Goal: Information Seeking & Learning: Learn about a topic

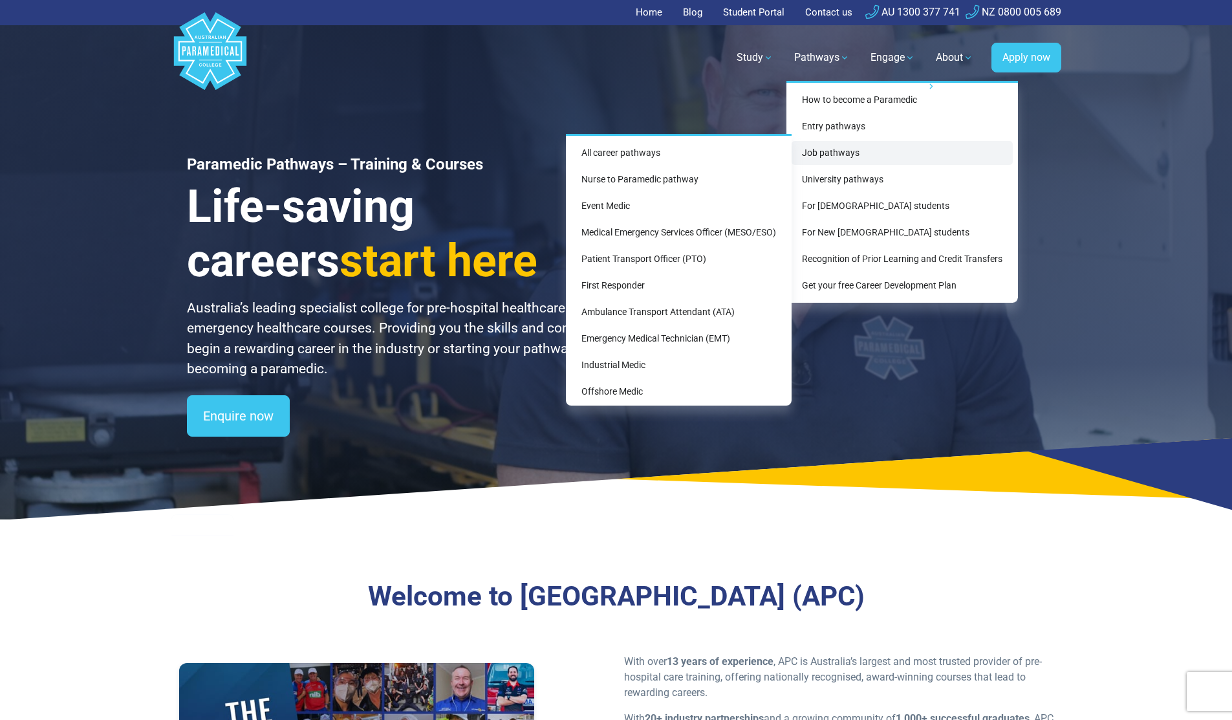
click at [853, 158] on link "Job pathways" at bounding box center [901, 153] width 221 height 24
click at [875, 156] on link "Job pathways" at bounding box center [901, 153] width 221 height 24
click at [826, 149] on link "Job pathways" at bounding box center [901, 153] width 221 height 24
click at [672, 141] on link "All career pathways" at bounding box center [678, 153] width 215 height 24
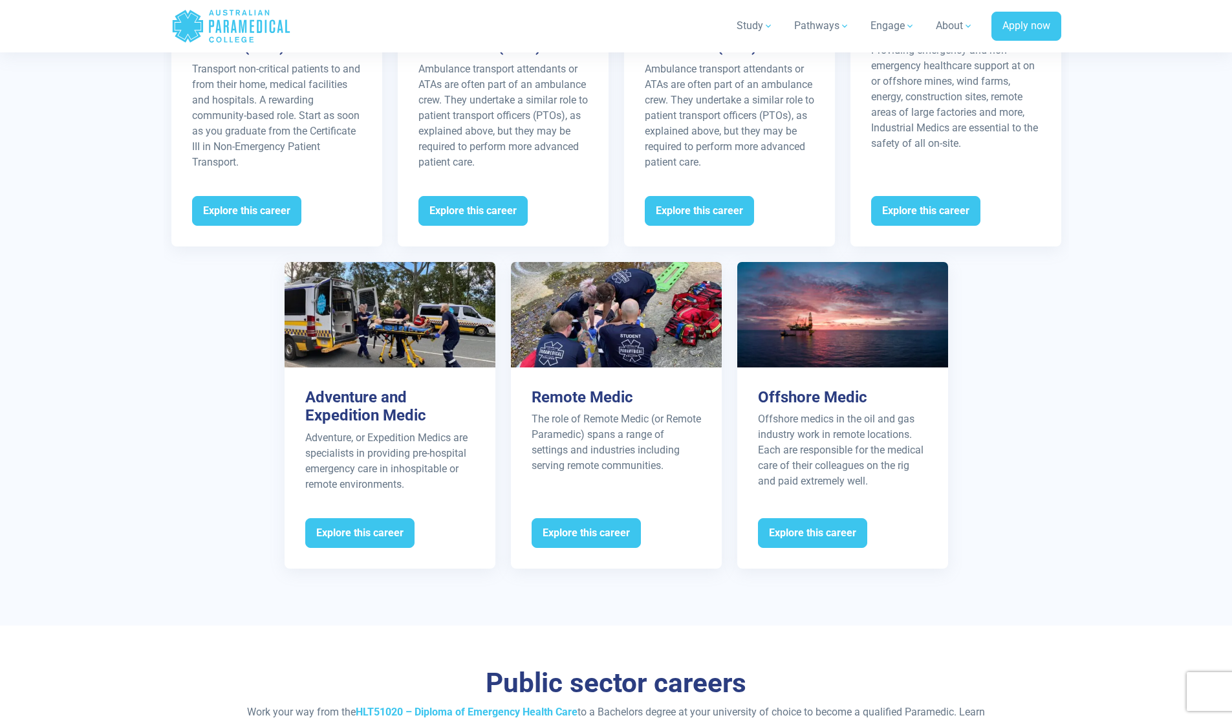
scroll to position [1879, 0]
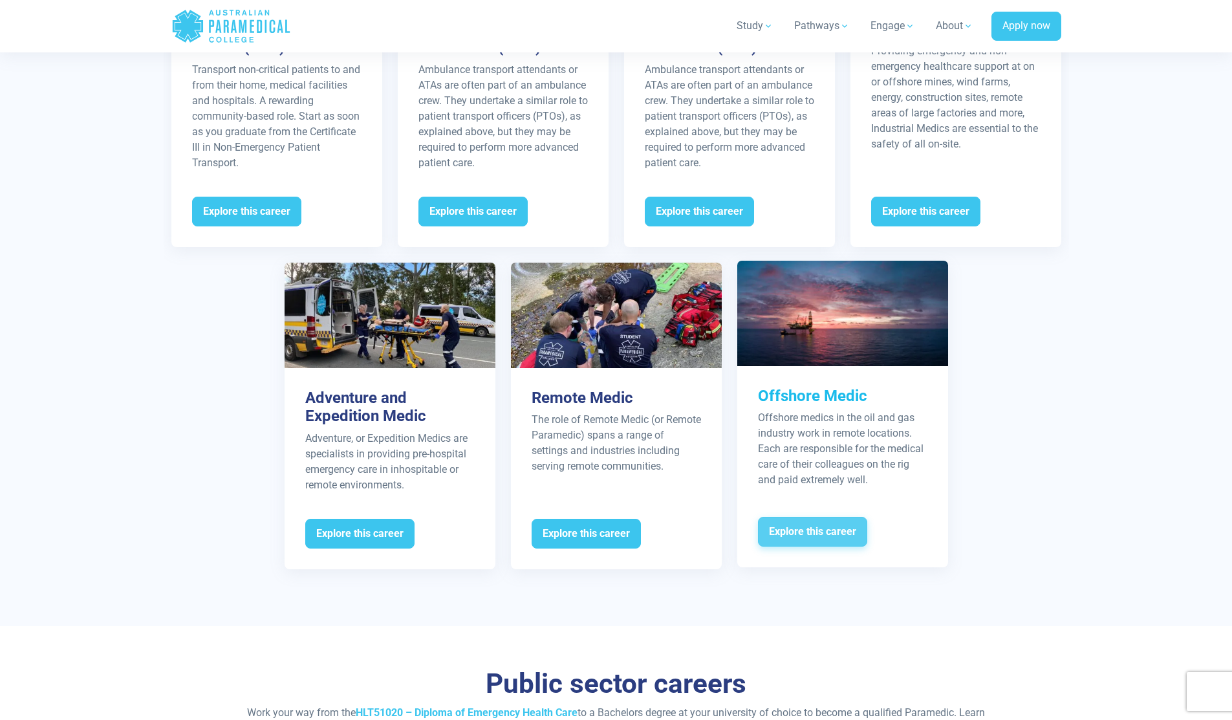
click at [825, 518] on span "Explore this career" at bounding box center [812, 532] width 109 height 30
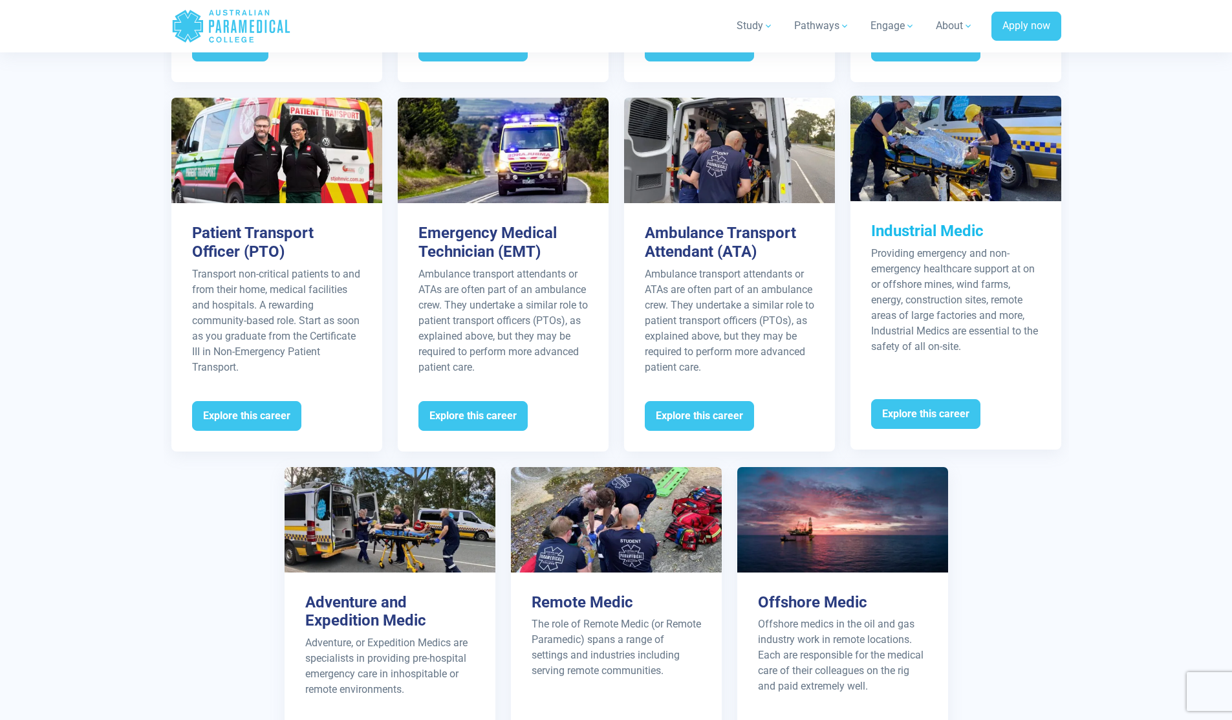
scroll to position [1463, 0]
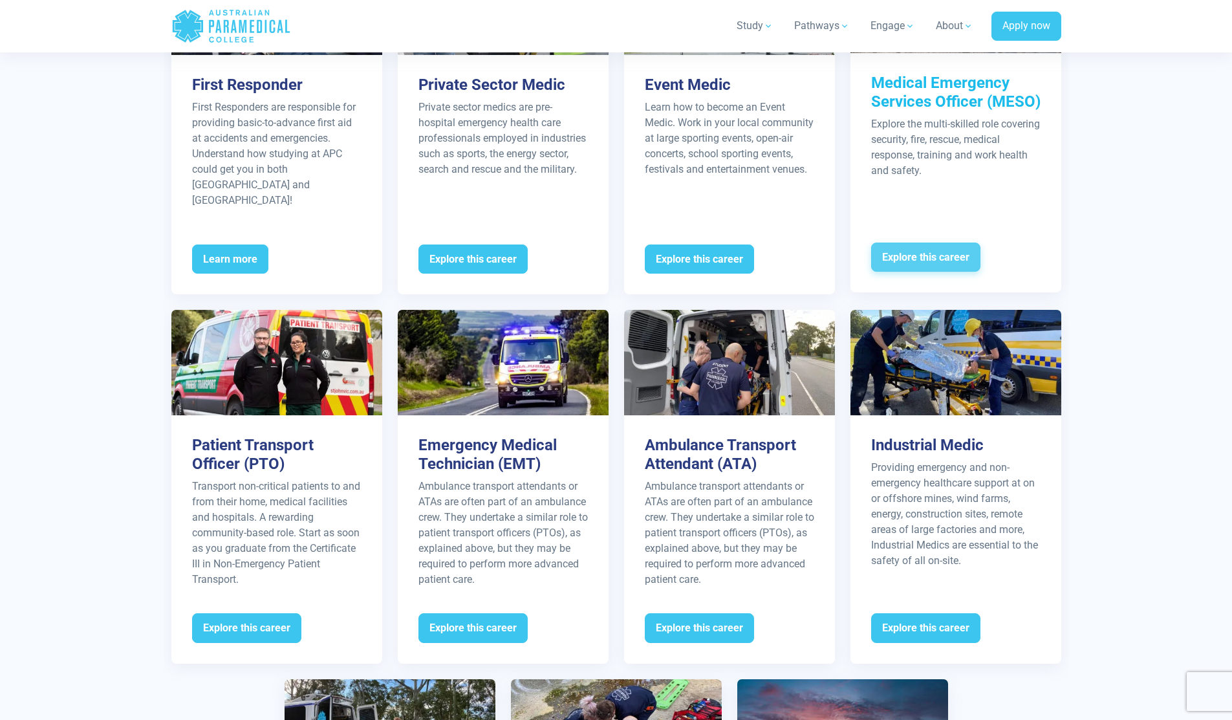
click at [956, 246] on span "Explore this career" at bounding box center [925, 257] width 109 height 30
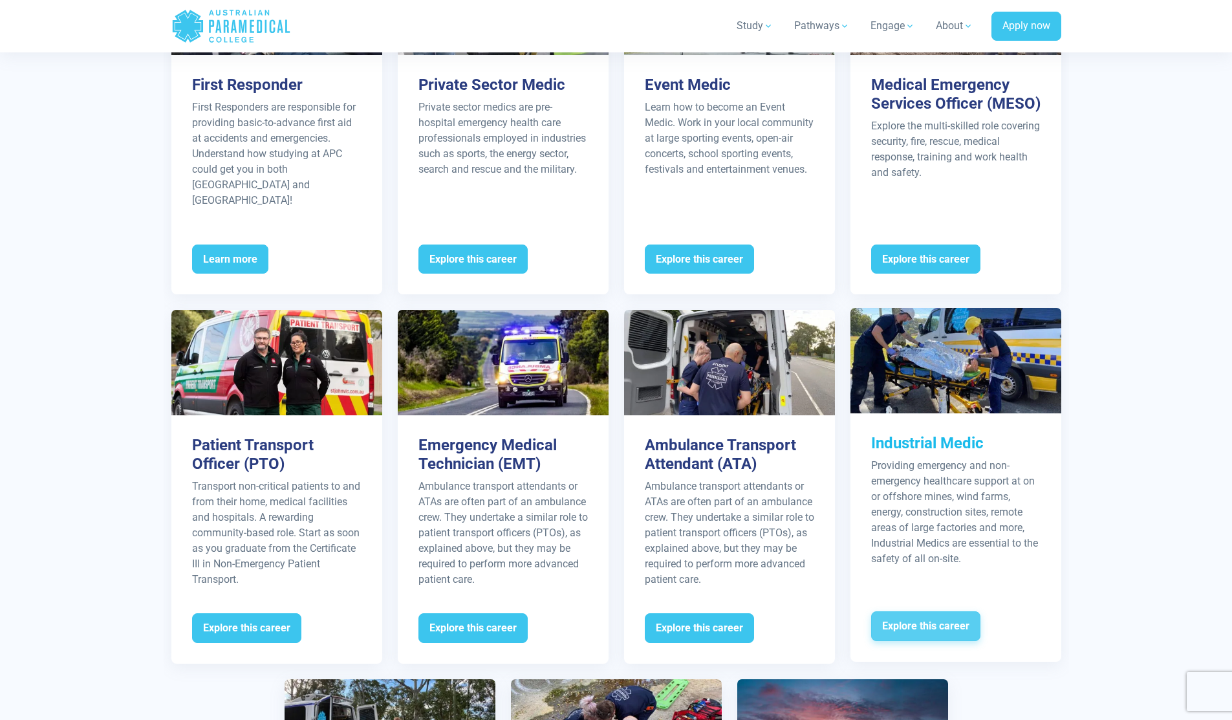
click at [917, 613] on span "Explore this career" at bounding box center [925, 626] width 109 height 30
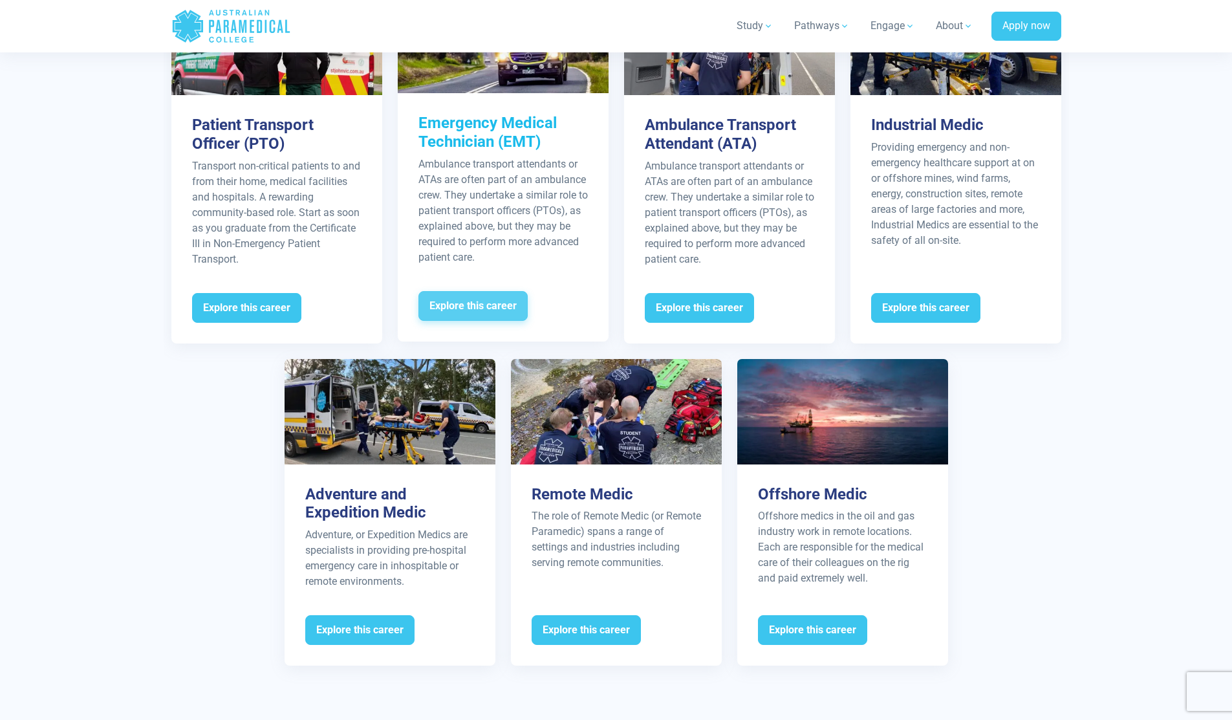
scroll to position [1791, 0]
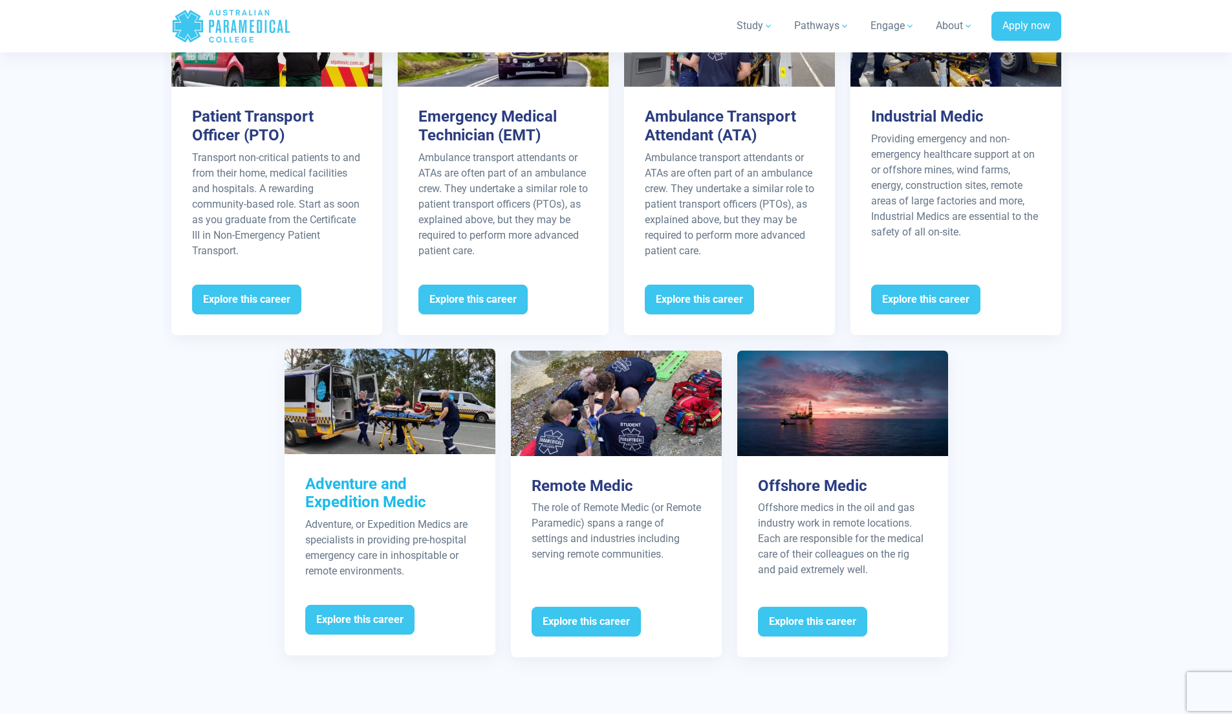
click at [387, 548] on div "Adventure, or Expedition Medics are specialists in providing pre-hospital emerg…" at bounding box center [389, 548] width 169 height 62
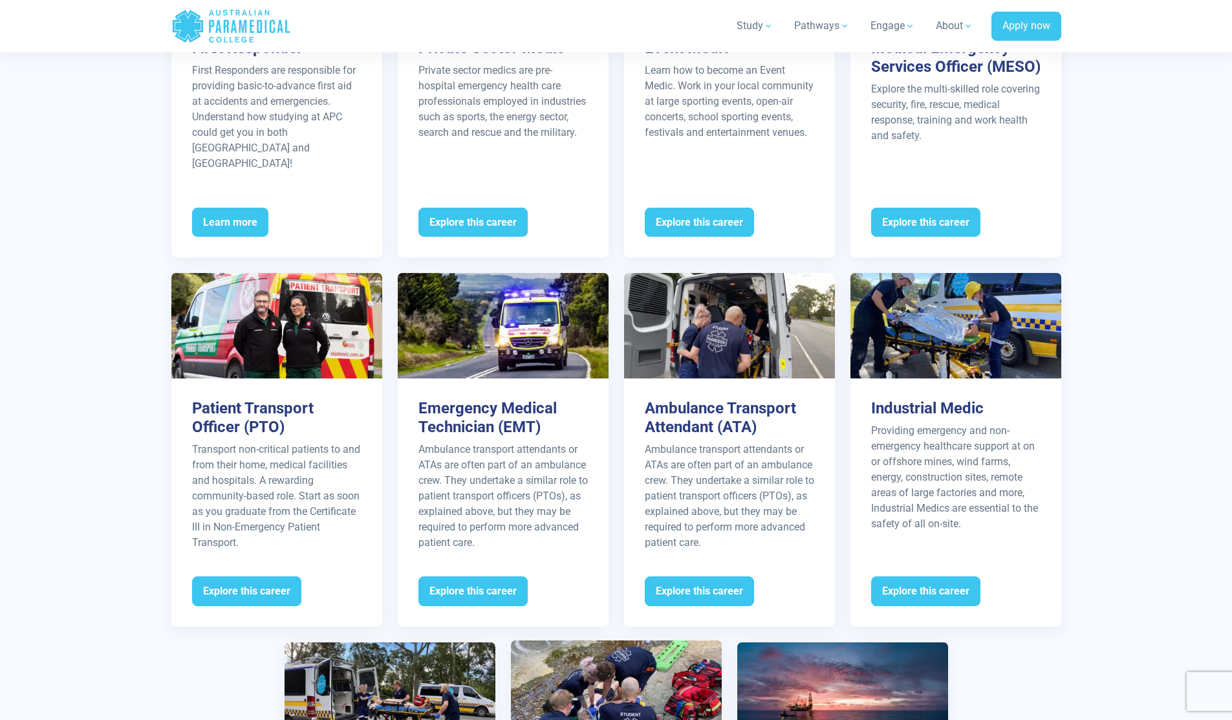
scroll to position [1342, 0]
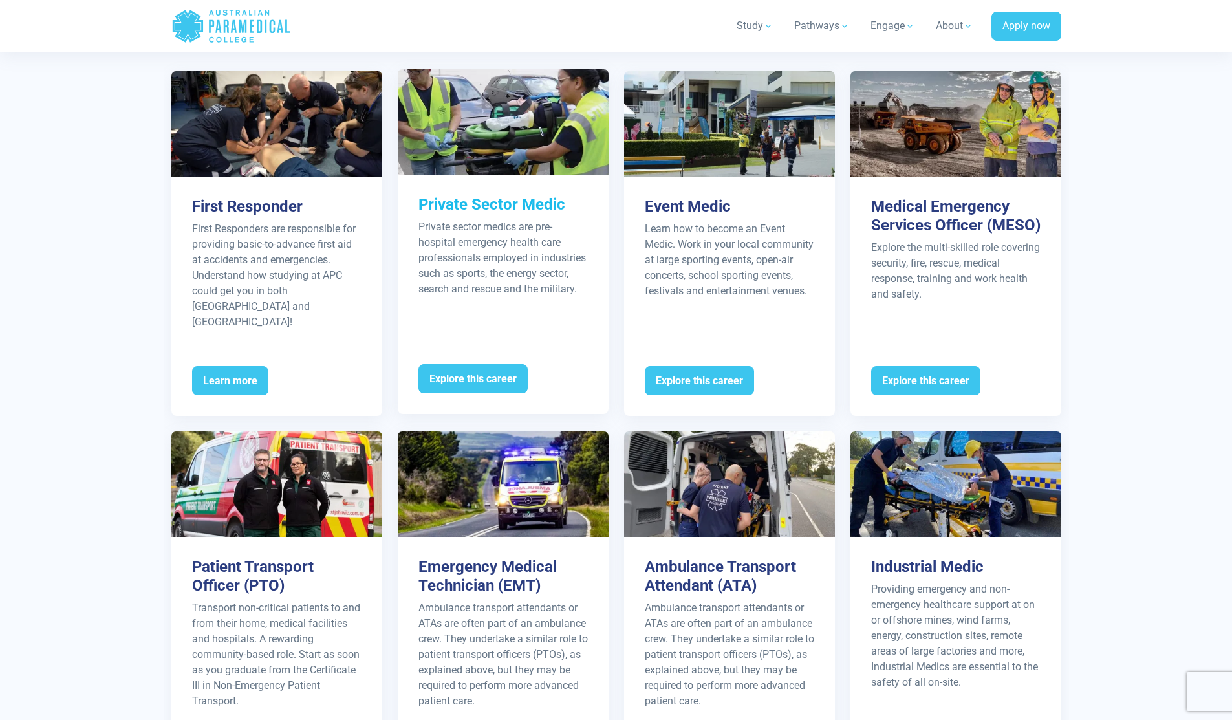
click at [559, 308] on div "Private Sector Medic Private sector medics are pre-hospital emergency health ca…" at bounding box center [503, 267] width 211 height 184
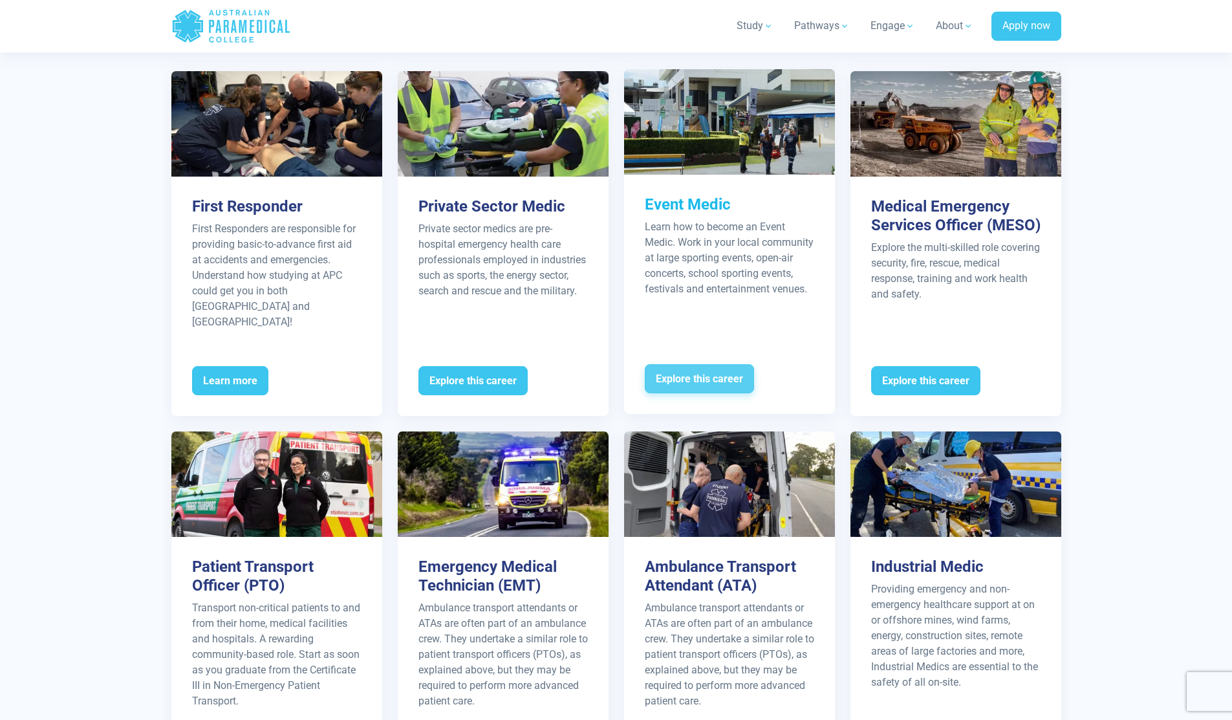
click at [690, 364] on span "Explore this career" at bounding box center [699, 379] width 109 height 30
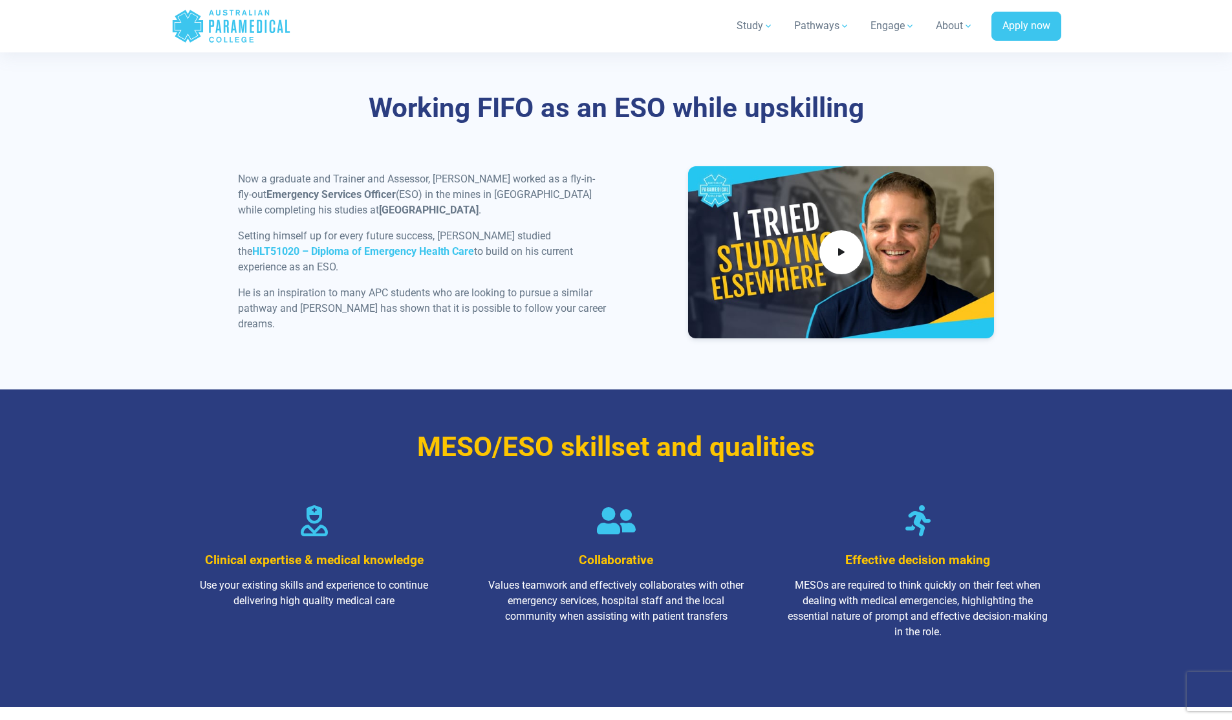
scroll to position [1764, 0]
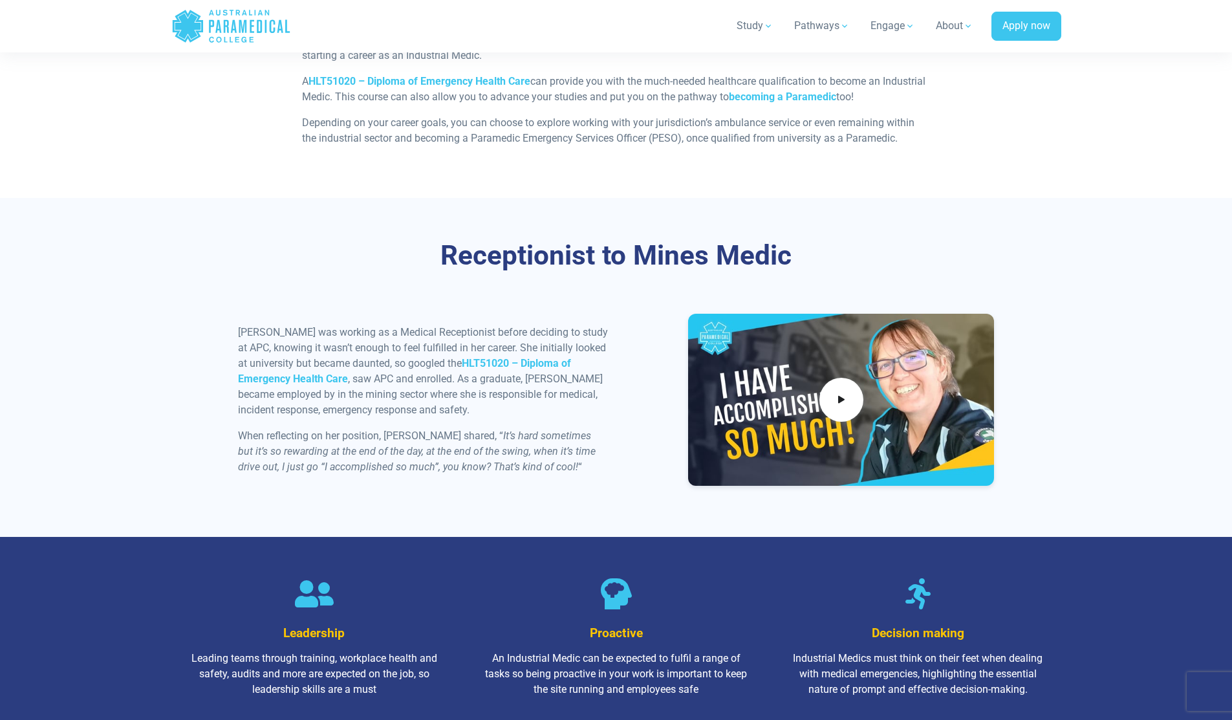
scroll to position [1281, 0]
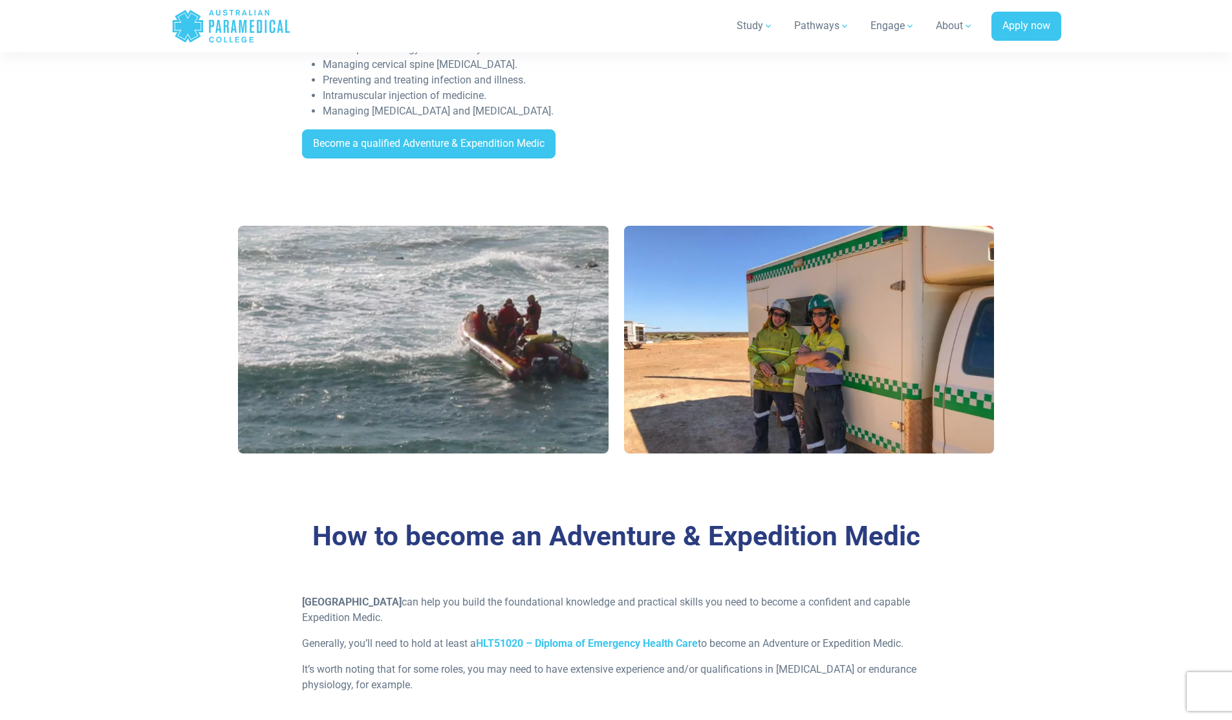
scroll to position [493, 0]
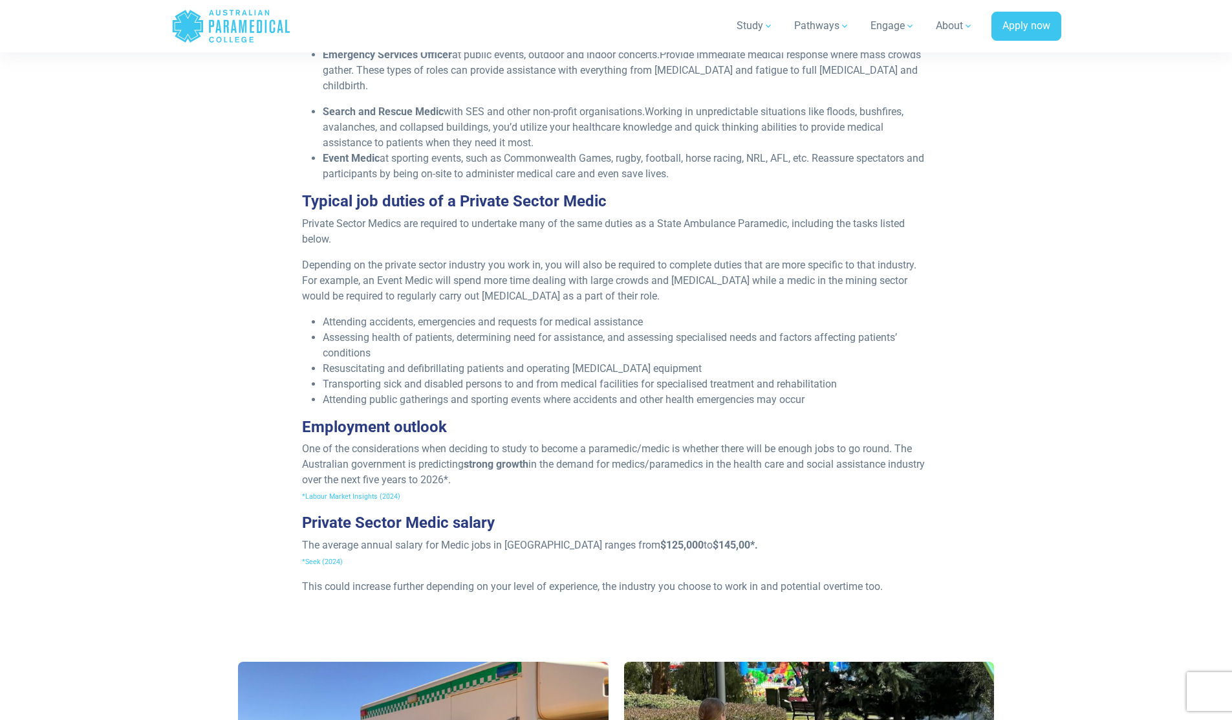
scroll to position [1048, 0]
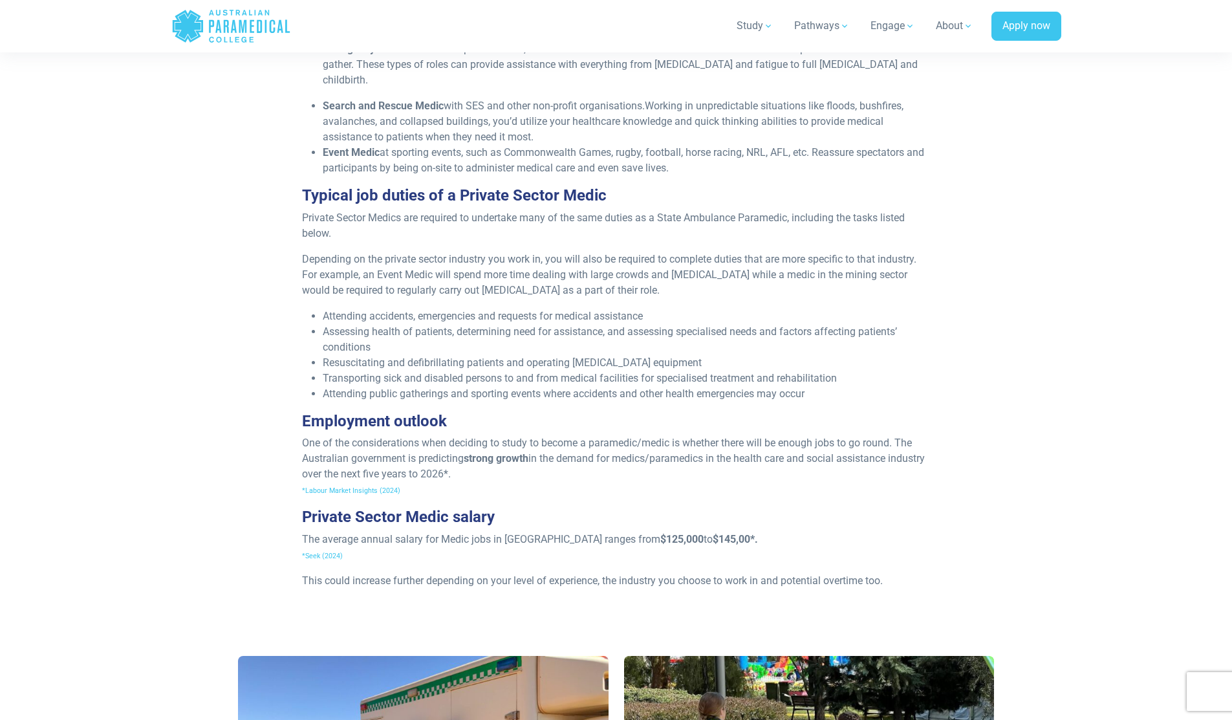
click at [326, 551] on span "*Seek (2024)" at bounding box center [322, 555] width 41 height 8
click at [339, 480] on p "One of the considerations when deciding to study to become a paramedic/medic is…" at bounding box center [616, 466] width 628 height 62
click at [348, 486] on span "*Labour Market Insights (2024)" at bounding box center [351, 490] width 98 height 8
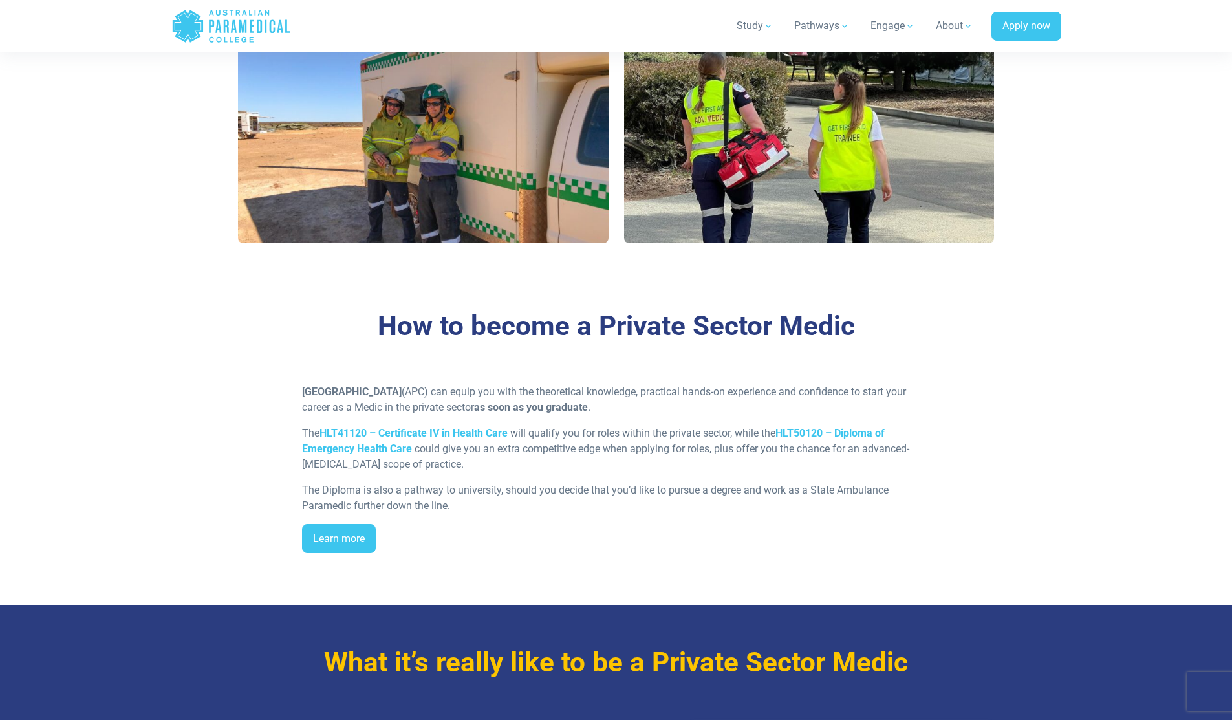
scroll to position [1689, 0]
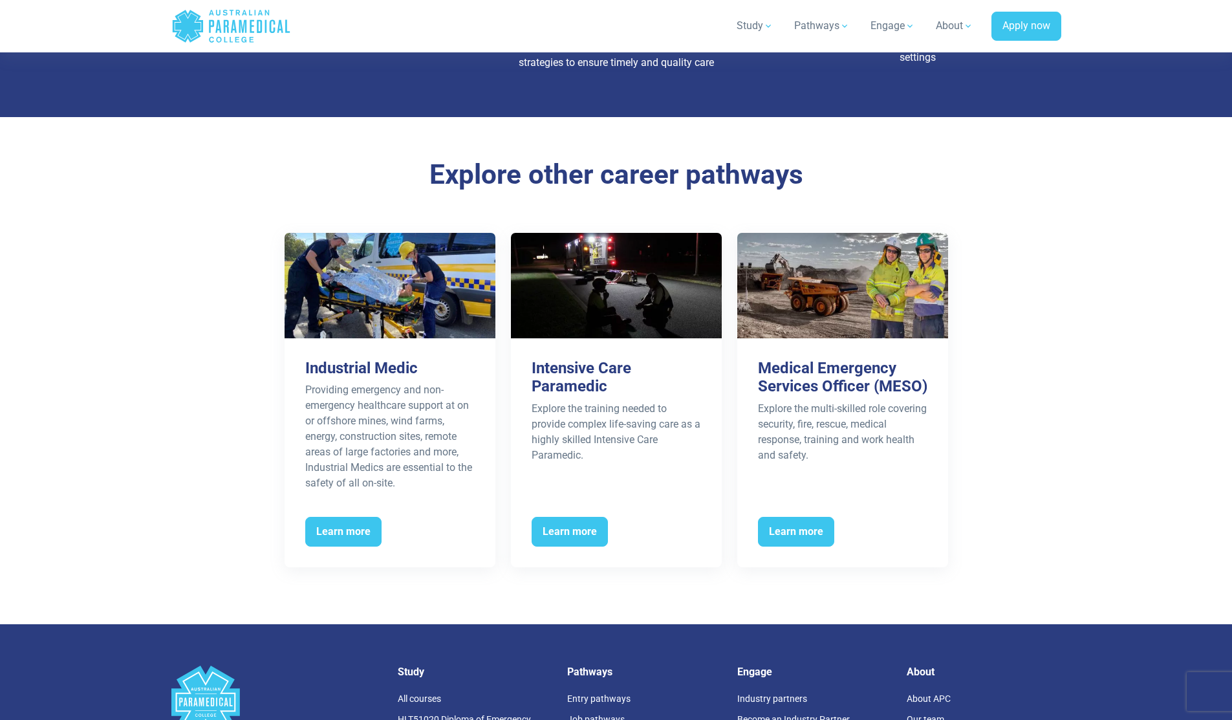
scroll to position [2095, 0]
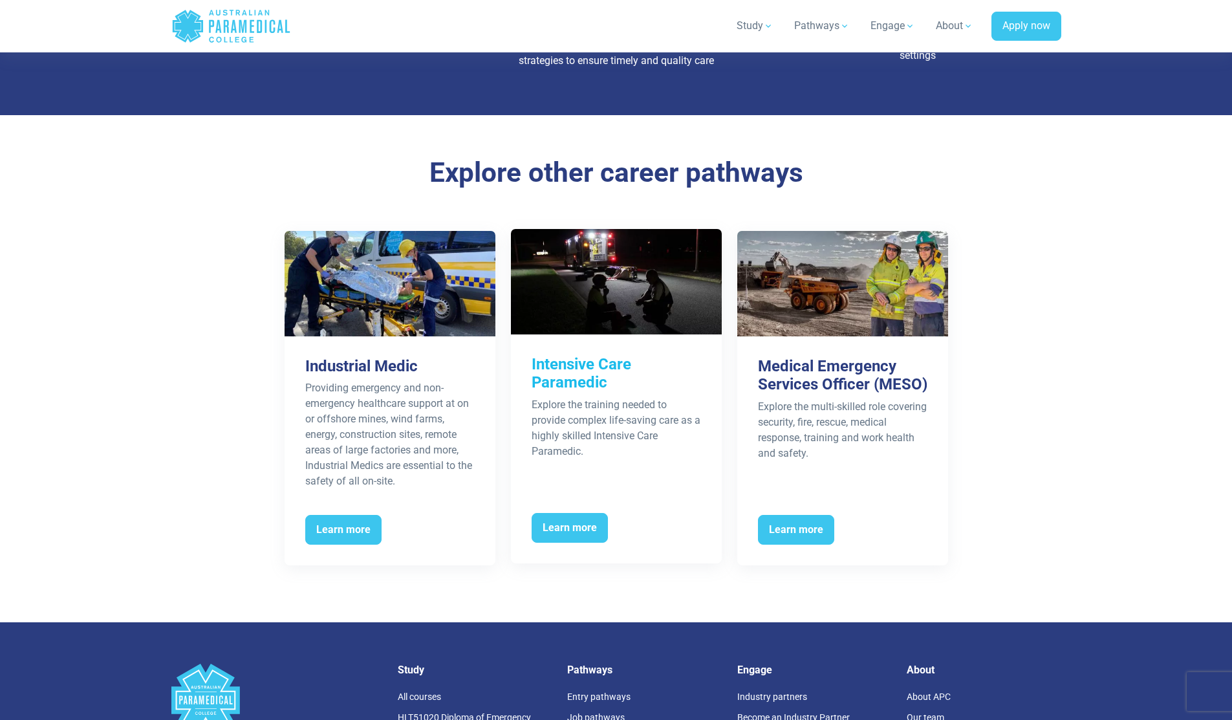
click at [639, 466] on div "Intensive Care Paramedic Explore the training needed to provide complex life-sa…" at bounding box center [616, 421] width 211 height 174
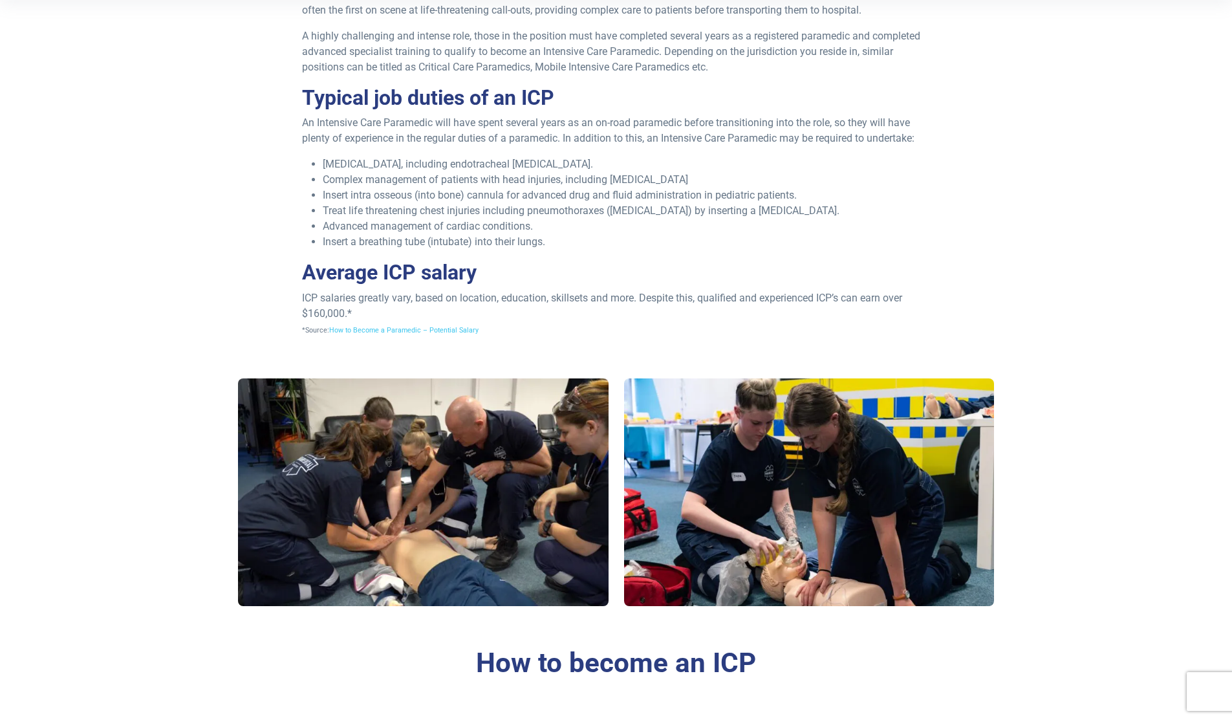
scroll to position [453, 0]
click at [425, 330] on link "How to Become a Paramedic – Potential Salary" at bounding box center [403, 329] width 149 height 8
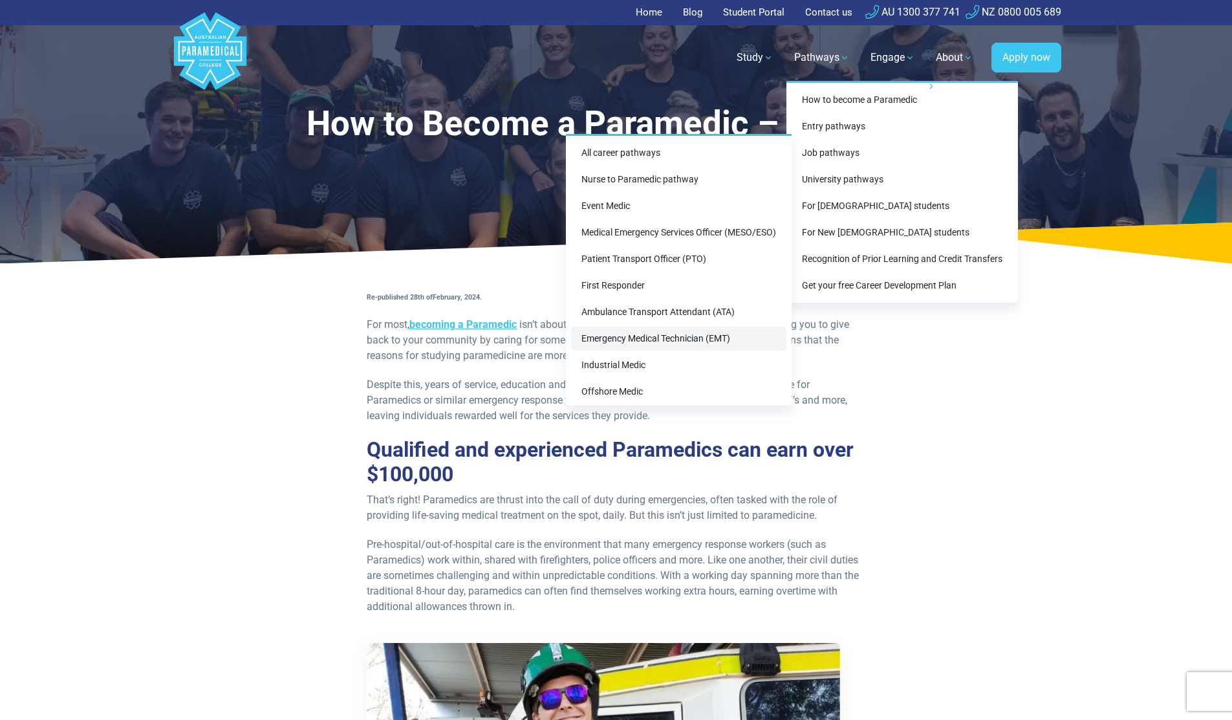
click at [676, 337] on link "Emergency Medical Technician (EMT)" at bounding box center [678, 338] width 215 height 24
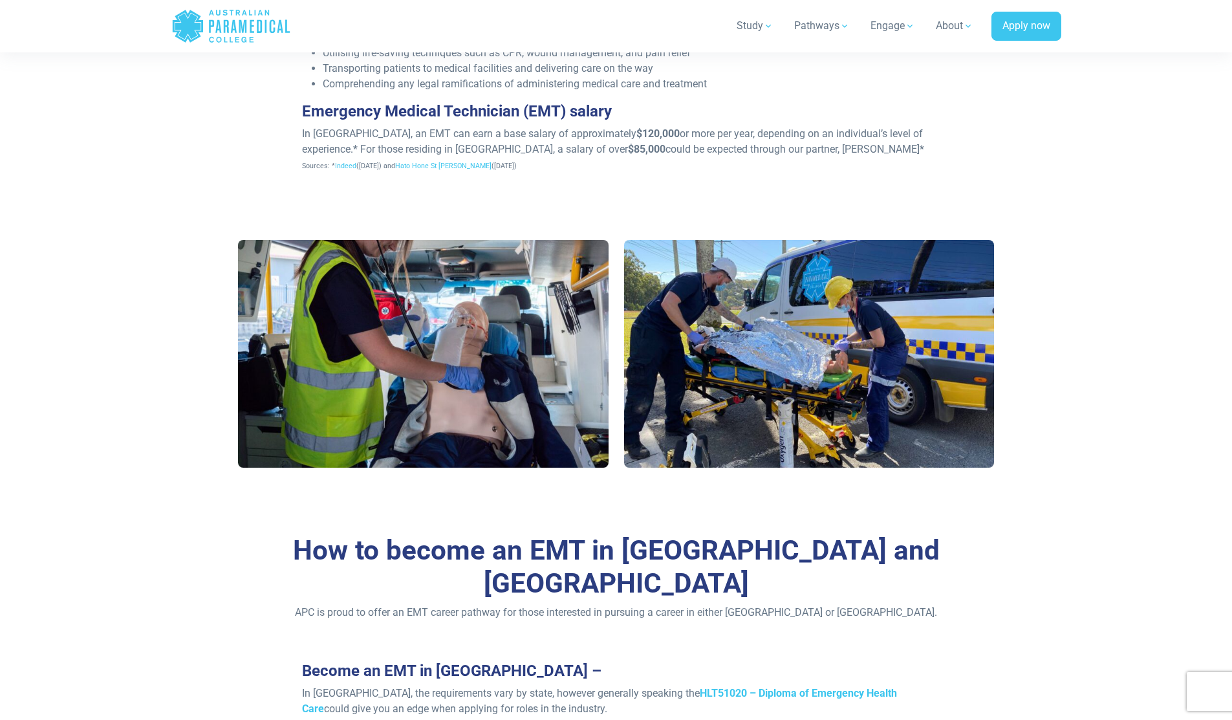
scroll to position [609, 0]
drag, startPoint x: 596, startPoint y: 150, endPoint x: 632, endPoint y: 147, distance: 35.7
click at [632, 147] on strong "$85,000" at bounding box center [646, 148] width 37 height 12
copy strong "$85,000"
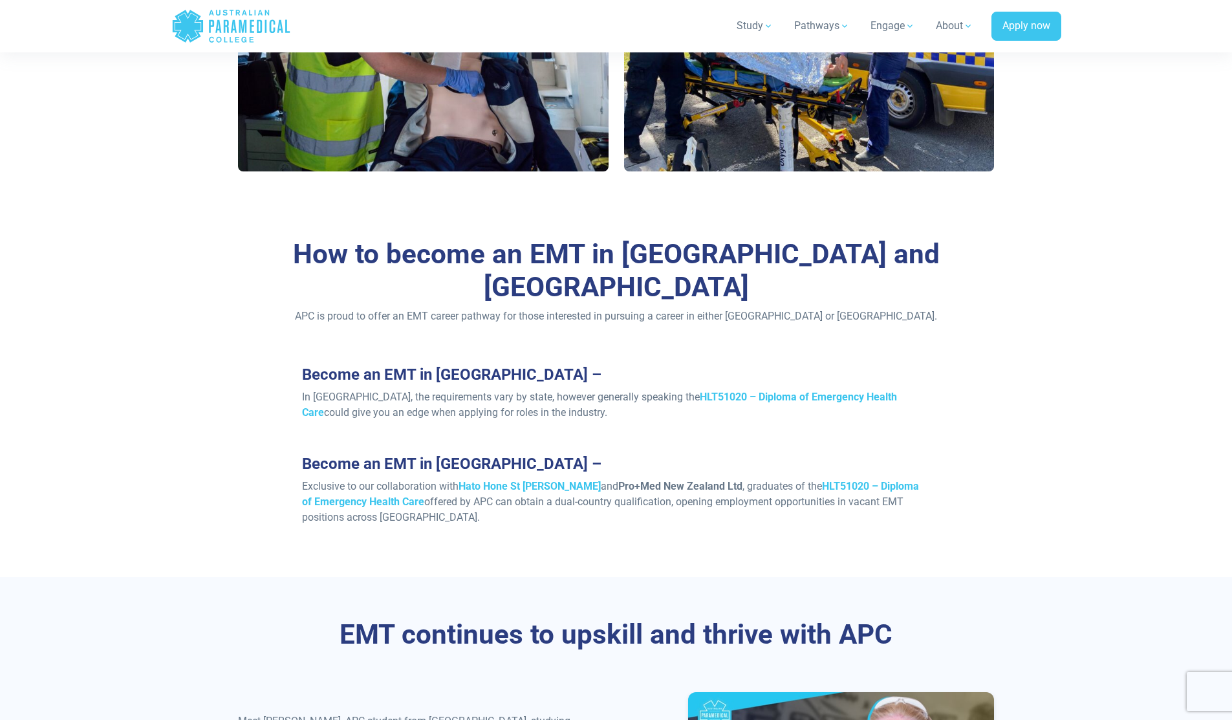
scroll to position [904, 0]
click at [932, 380] on div "Become an EMT in Australia – In Australia, the requirements vary by state, howe…" at bounding box center [615, 450] width 643 height 169
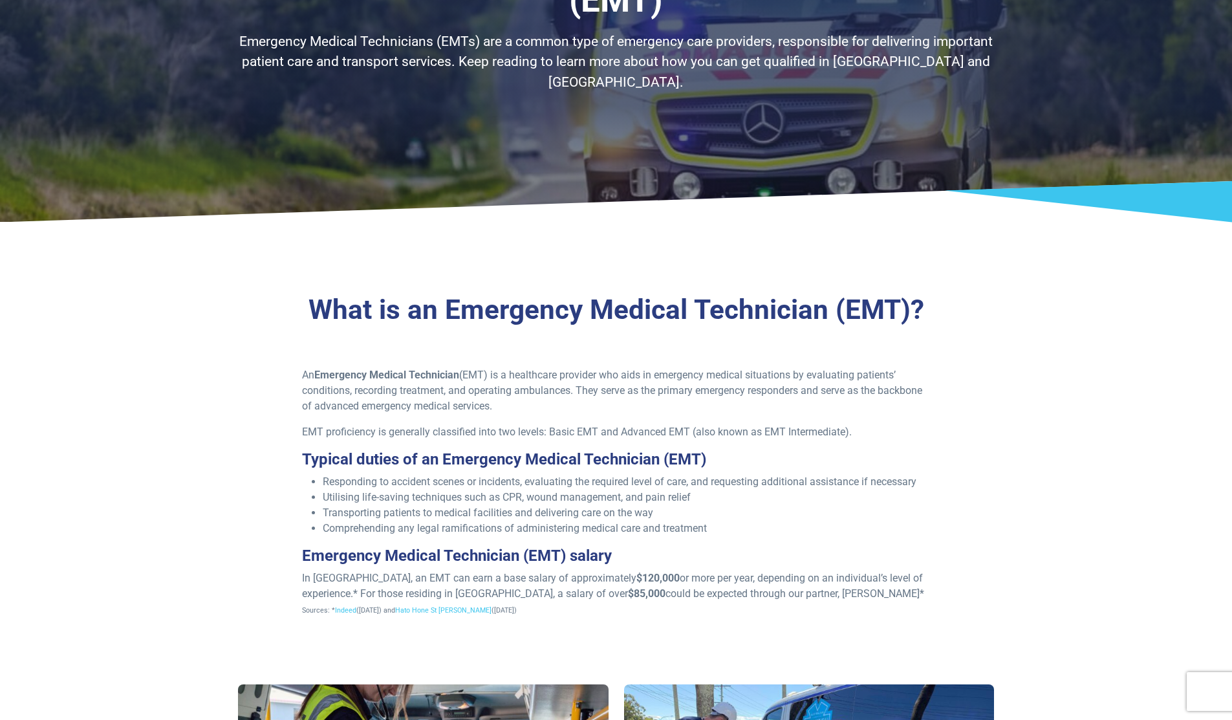
scroll to position [0, 0]
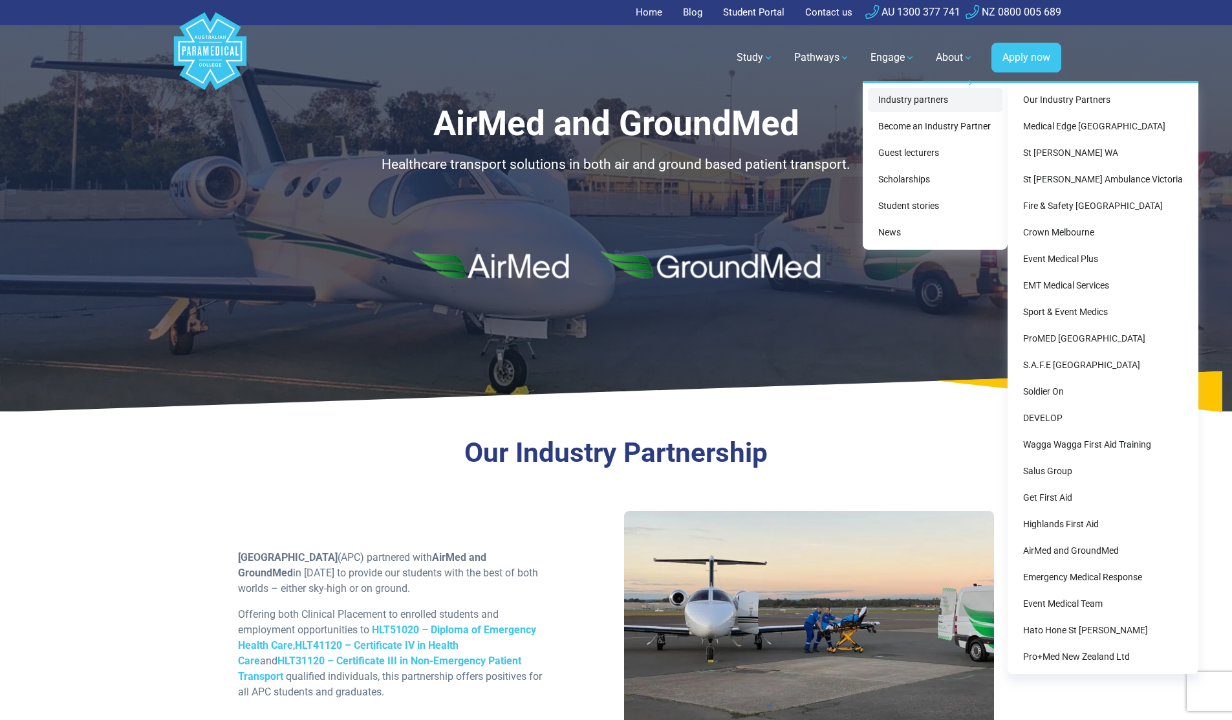
click at [901, 96] on link "Industry partners" at bounding box center [935, 100] width 134 height 24
click at [920, 103] on link "Industry partners" at bounding box center [935, 100] width 134 height 24
click at [1069, 94] on link "Our Industry Partners" at bounding box center [1102, 100] width 180 height 24
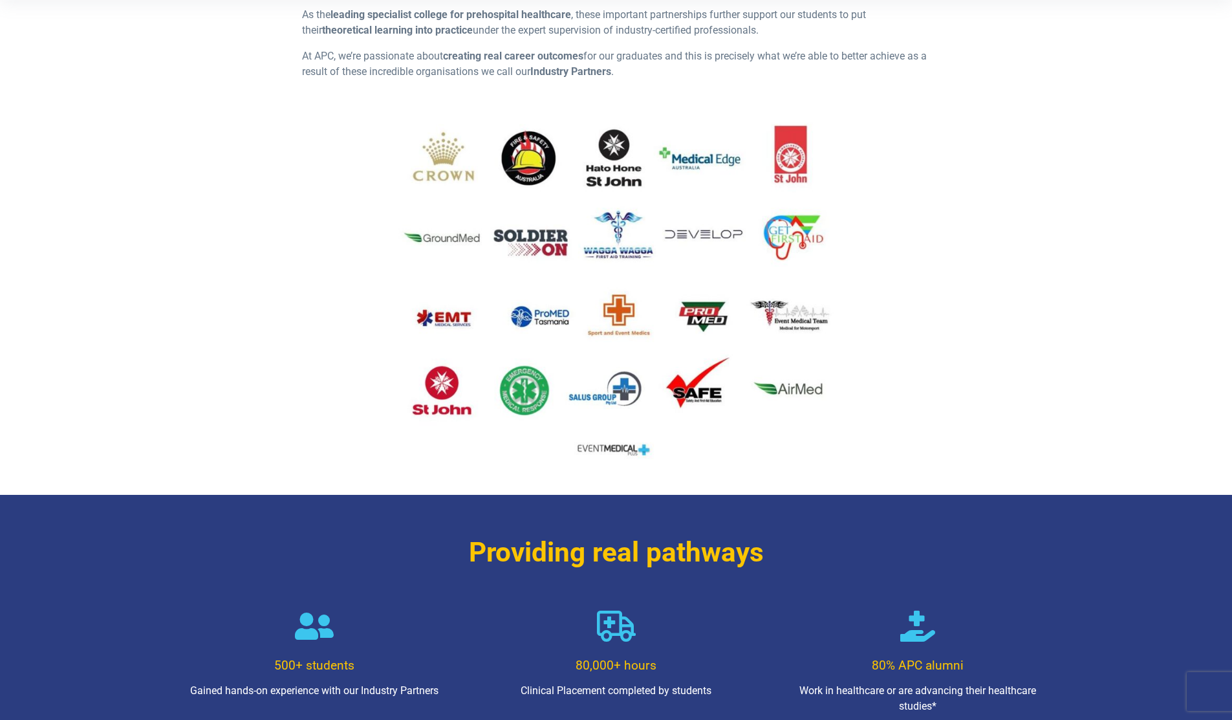
scroll to position [428, 0]
click at [520, 153] on img at bounding box center [616, 291] width 628 height 353
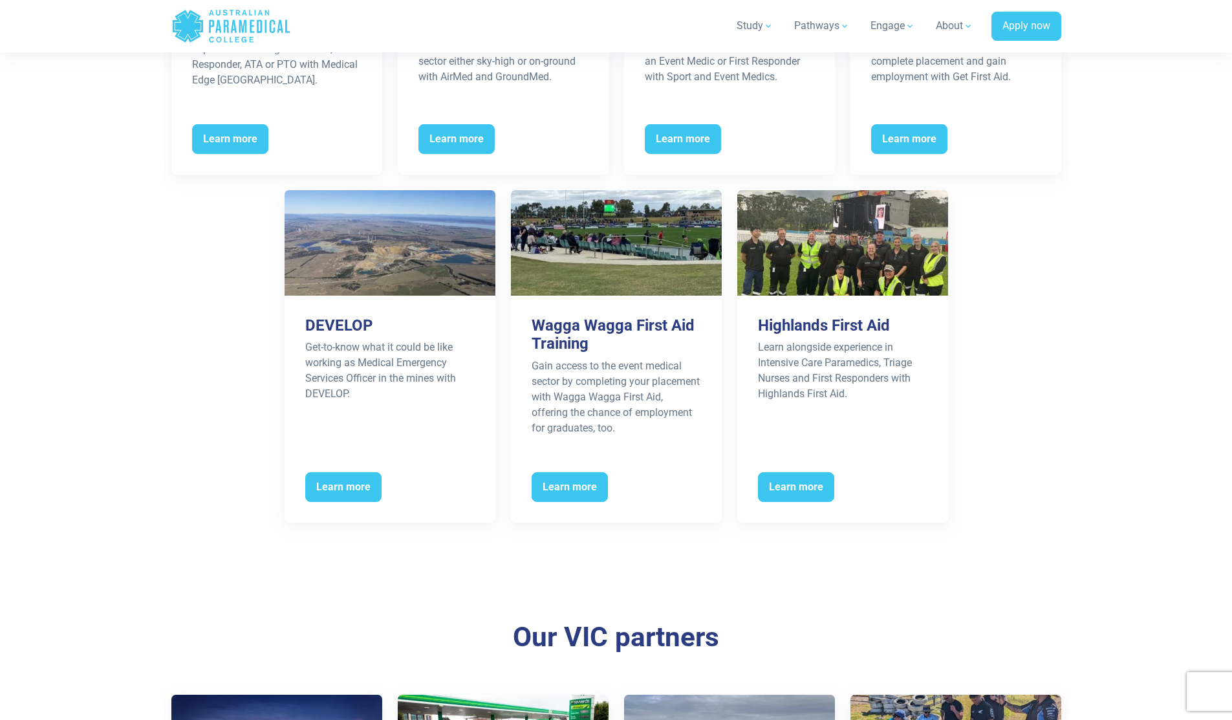
scroll to position [1476, 0]
click at [358, 481] on span "Learn more" at bounding box center [343, 486] width 76 height 30
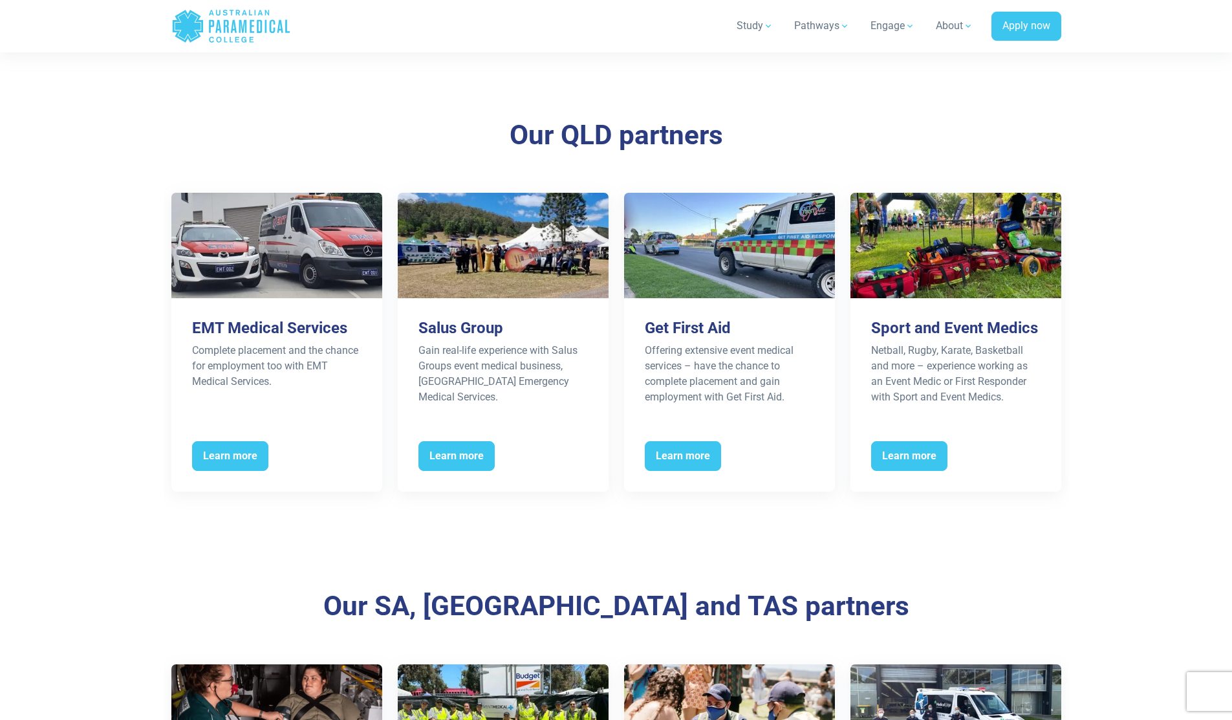
scroll to position [2789, 0]
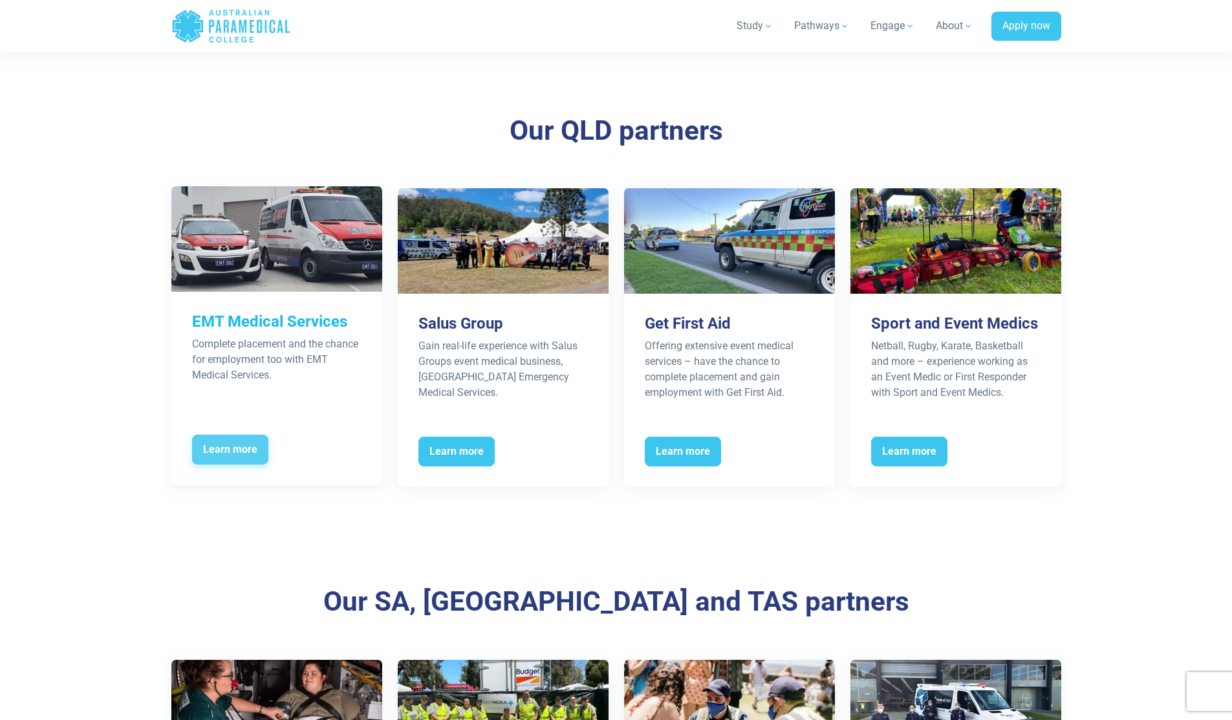
click at [243, 434] on span "Learn more" at bounding box center [230, 449] width 76 height 30
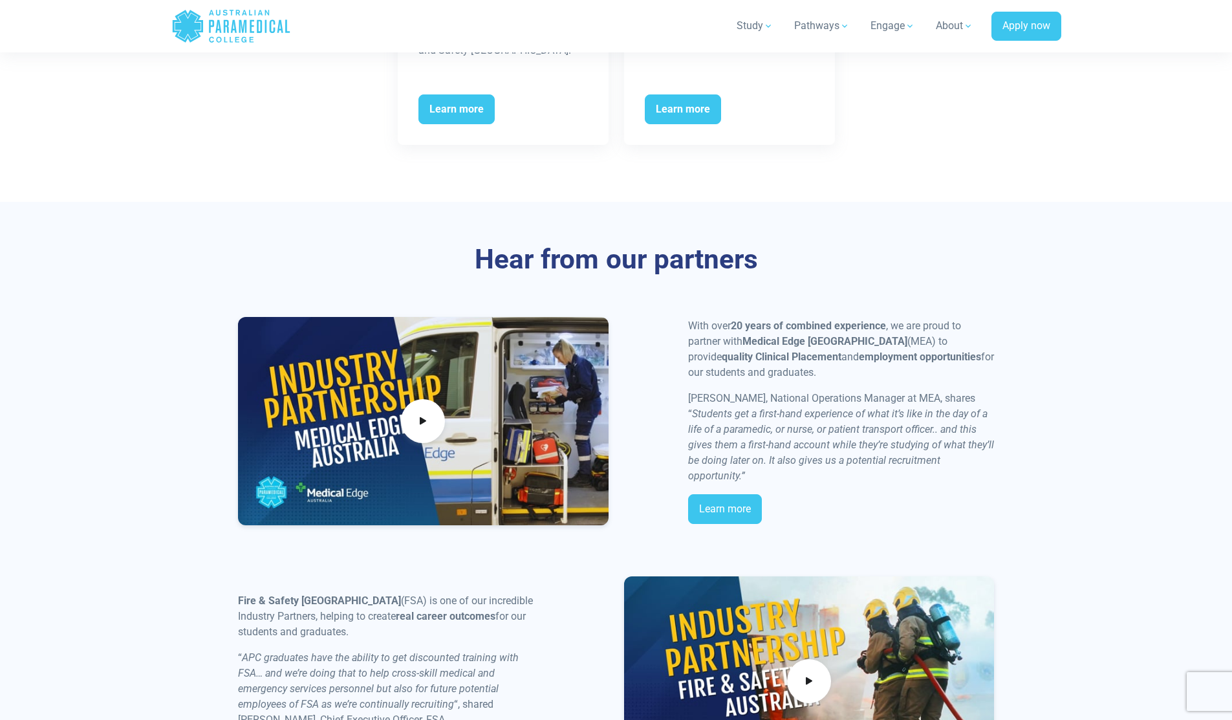
scroll to position [4989, 0]
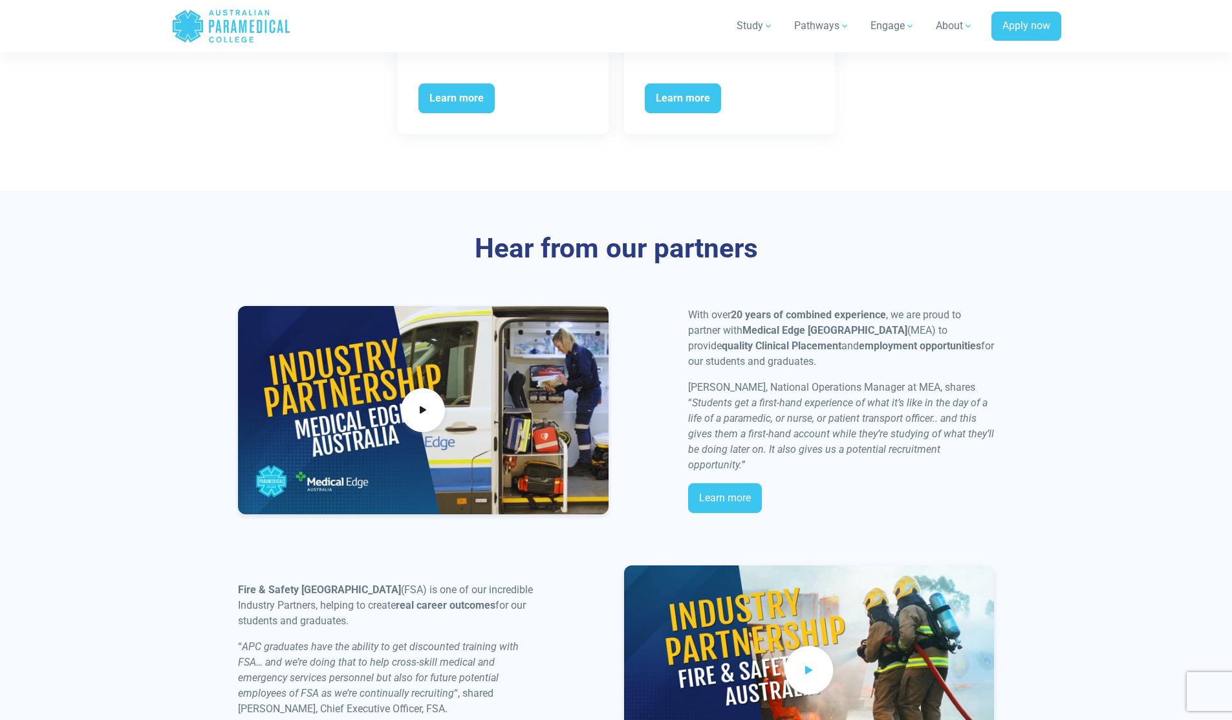
click at [804, 659] on icon at bounding box center [809, 669] width 14 height 21
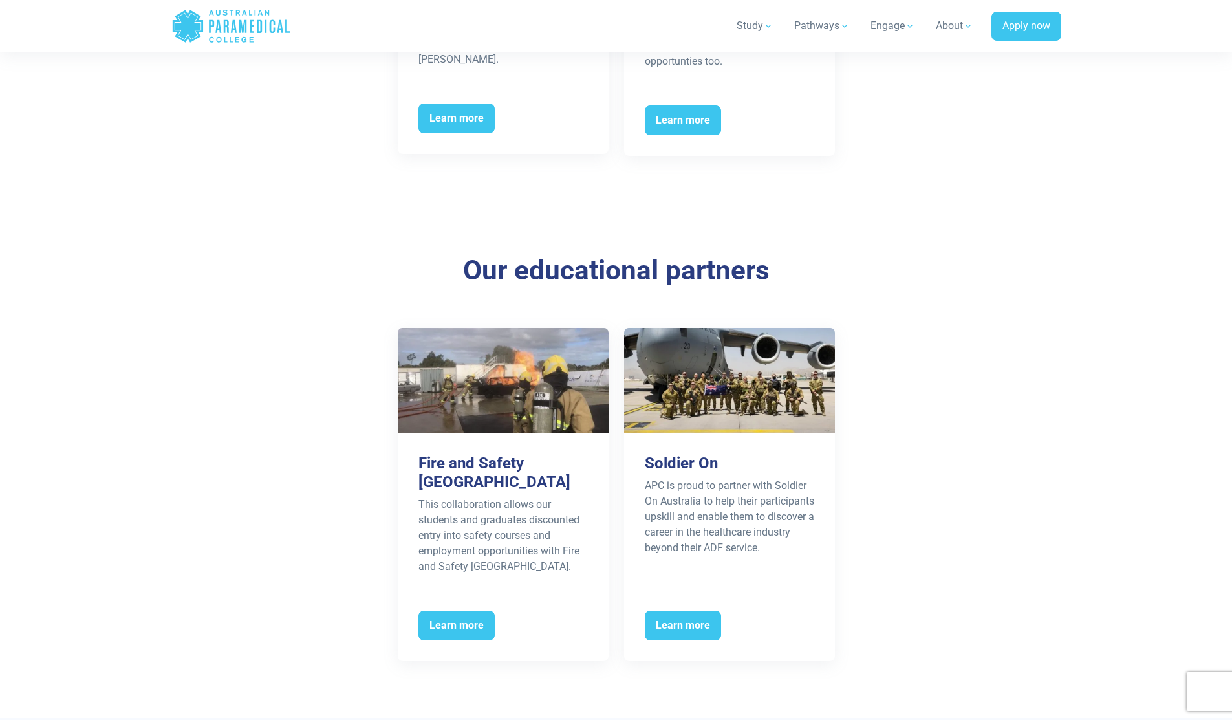
scroll to position [4461, 0]
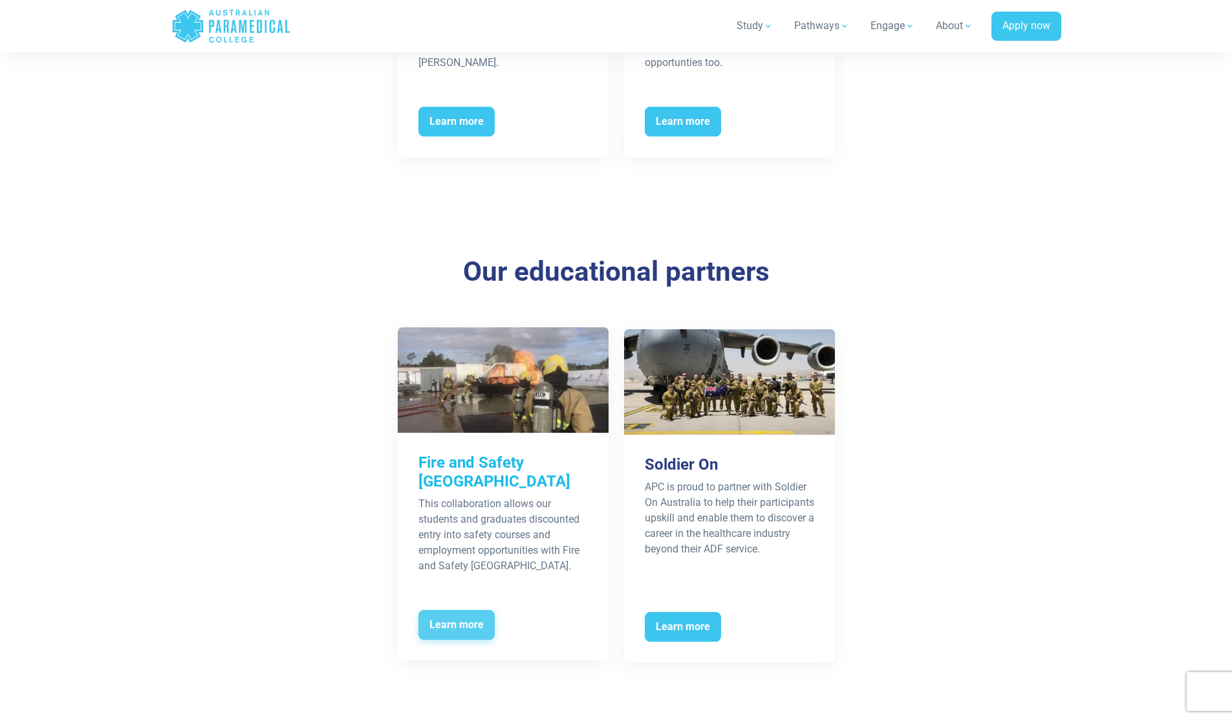
click at [447, 610] on span "Learn more" at bounding box center [456, 625] width 76 height 30
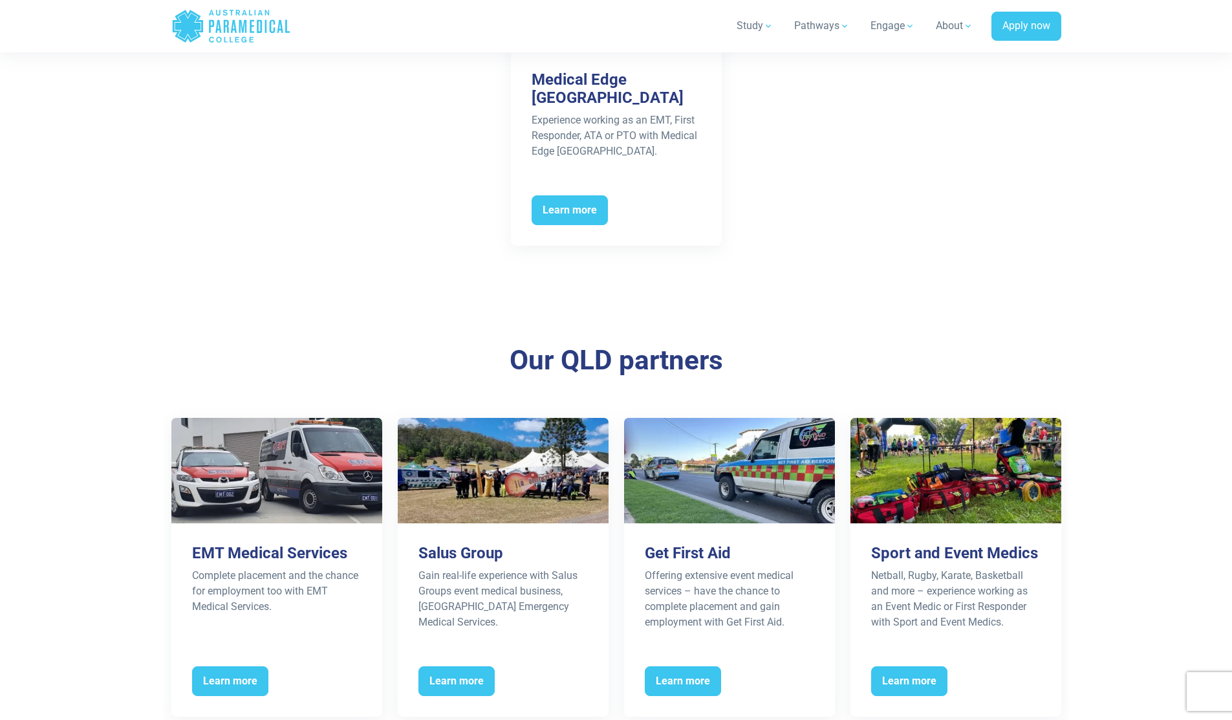
scroll to position [2576, 0]
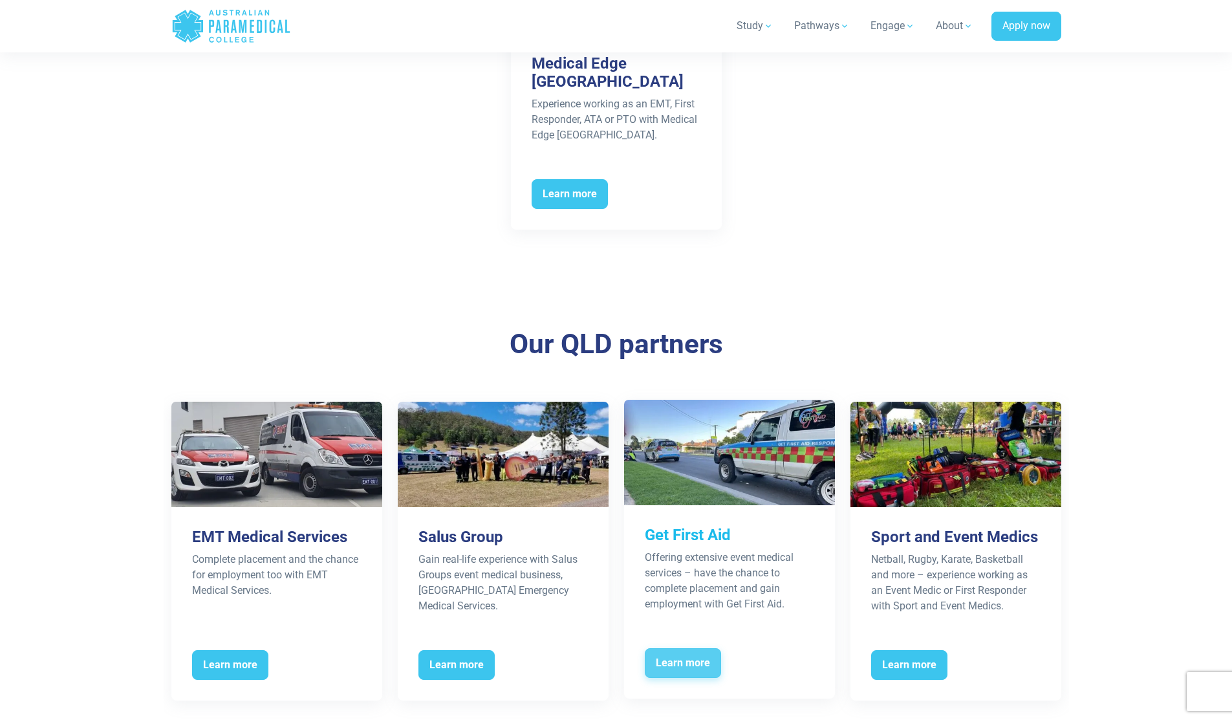
click at [693, 648] on span "Learn more" at bounding box center [683, 663] width 76 height 30
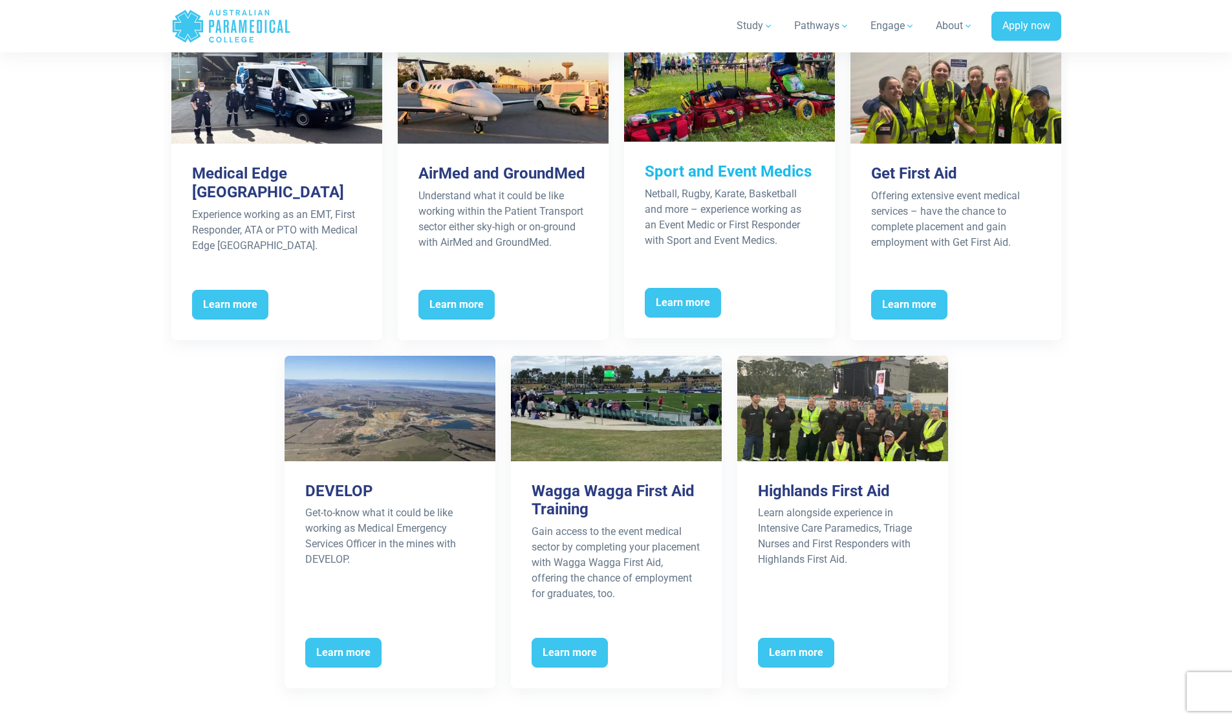
scroll to position [1329, 0]
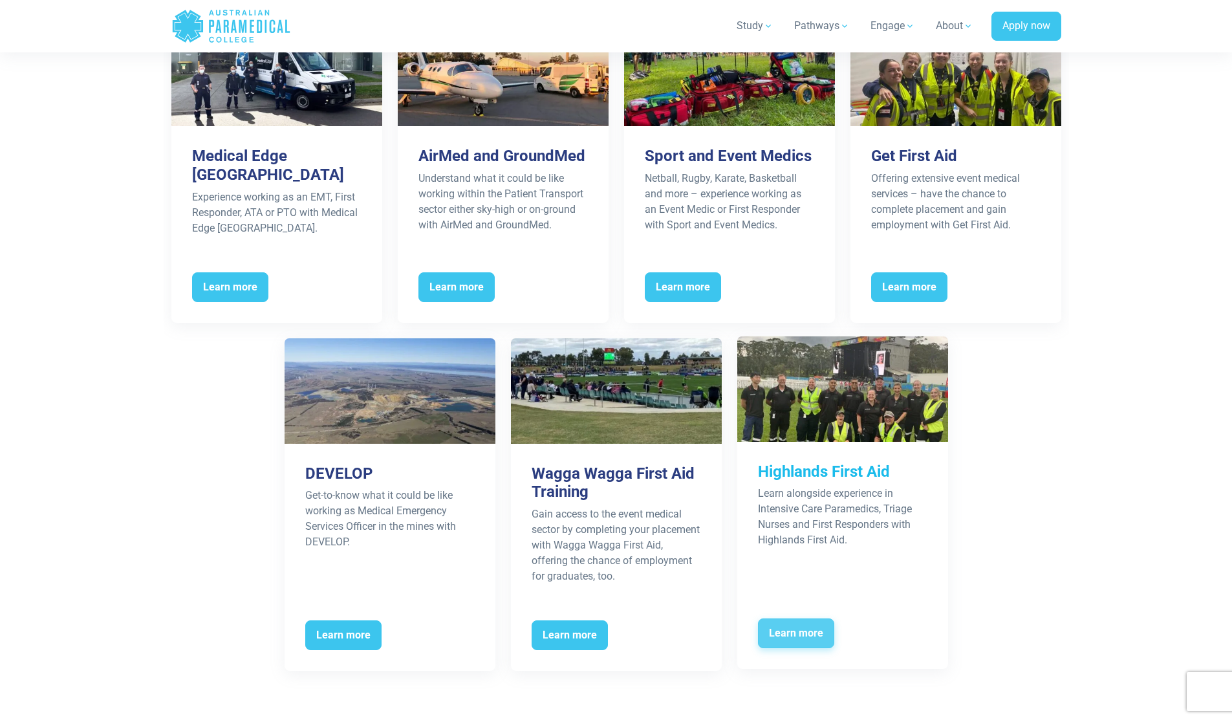
click at [779, 637] on span "Learn more" at bounding box center [796, 633] width 76 height 30
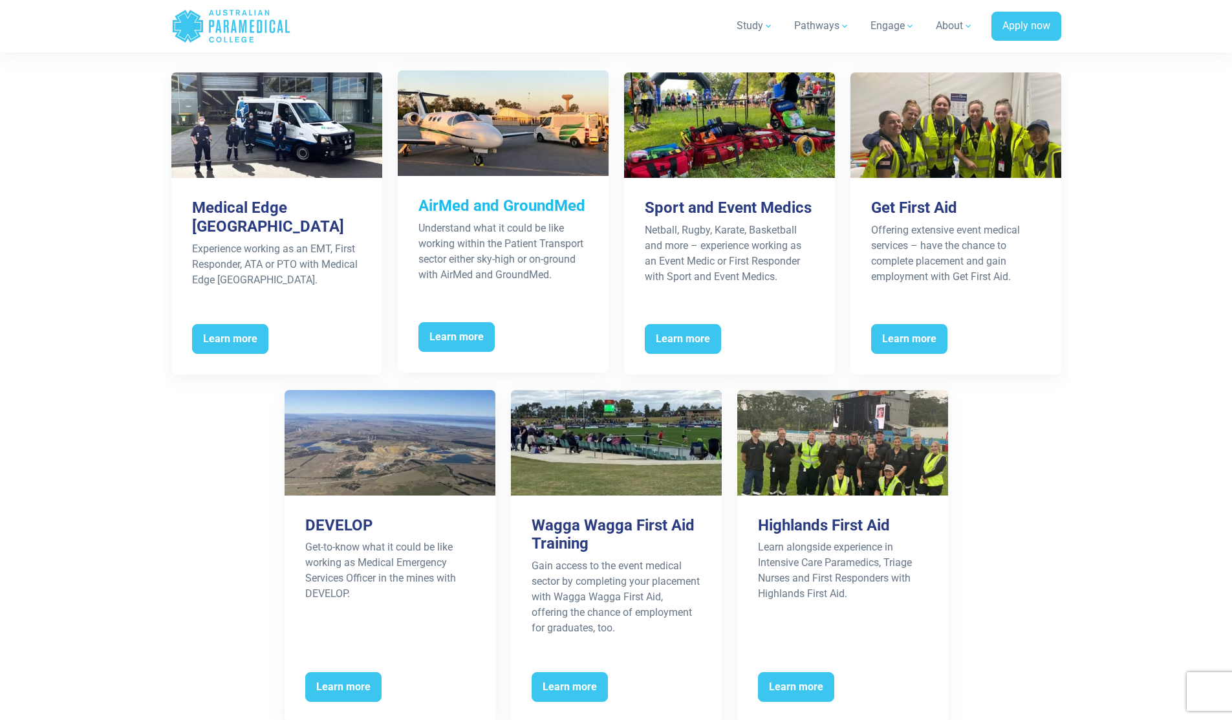
scroll to position [1254, 0]
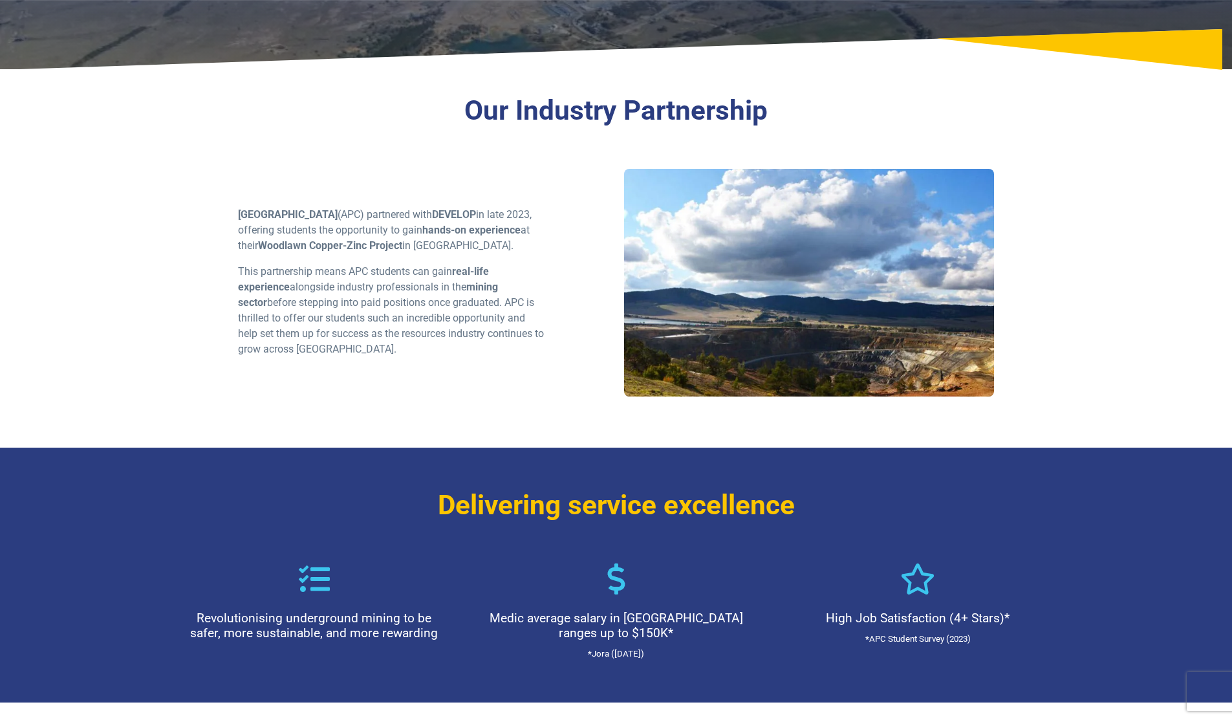
scroll to position [273, 0]
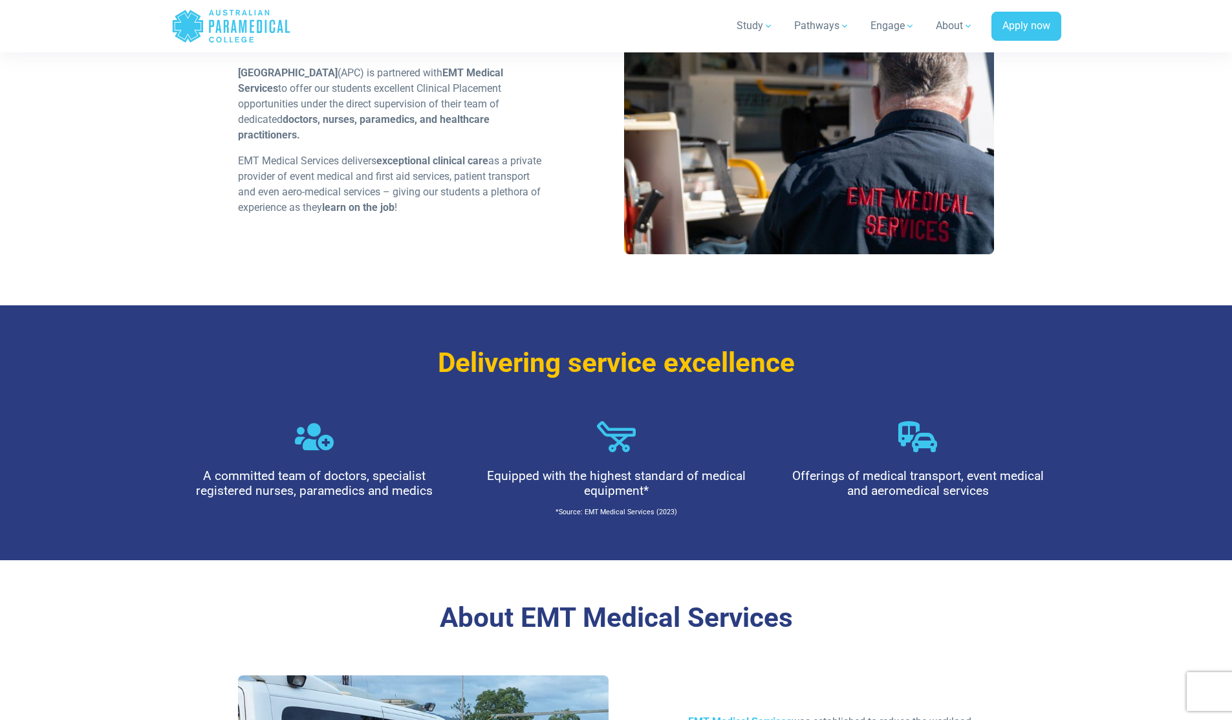
scroll to position [1, 0]
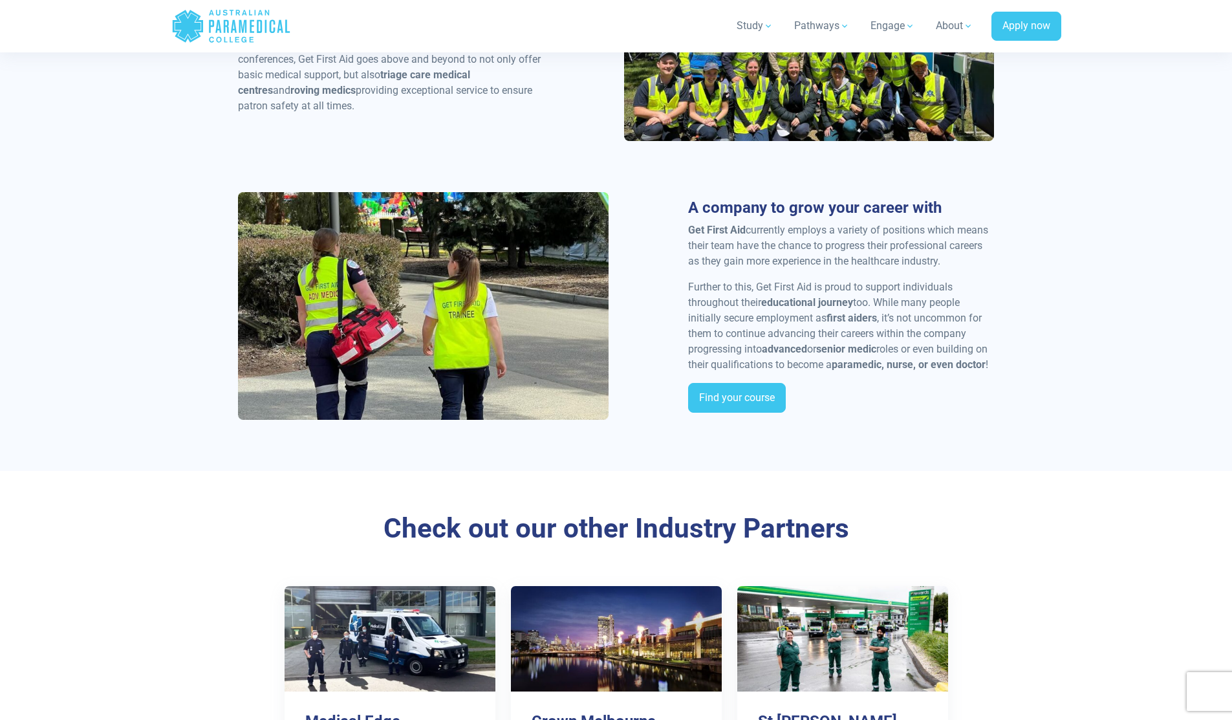
scroll to position [1770, 0]
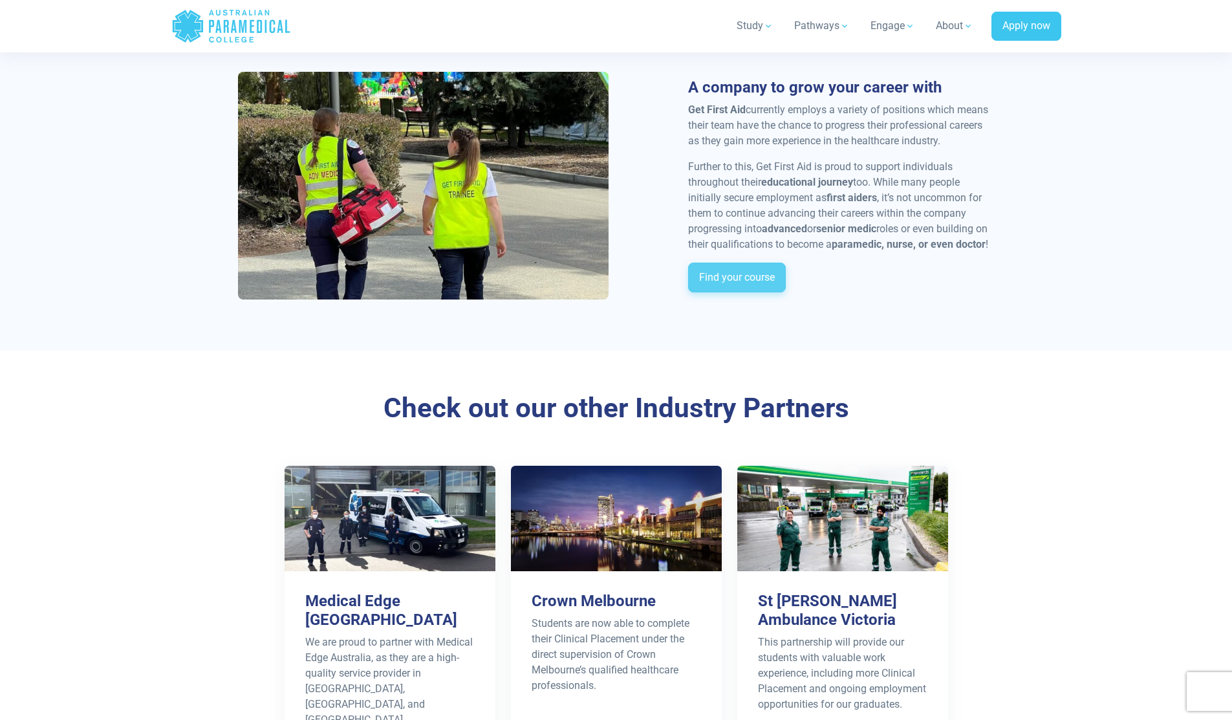
click at [738, 272] on link "Find your course" at bounding box center [737, 277] width 98 height 30
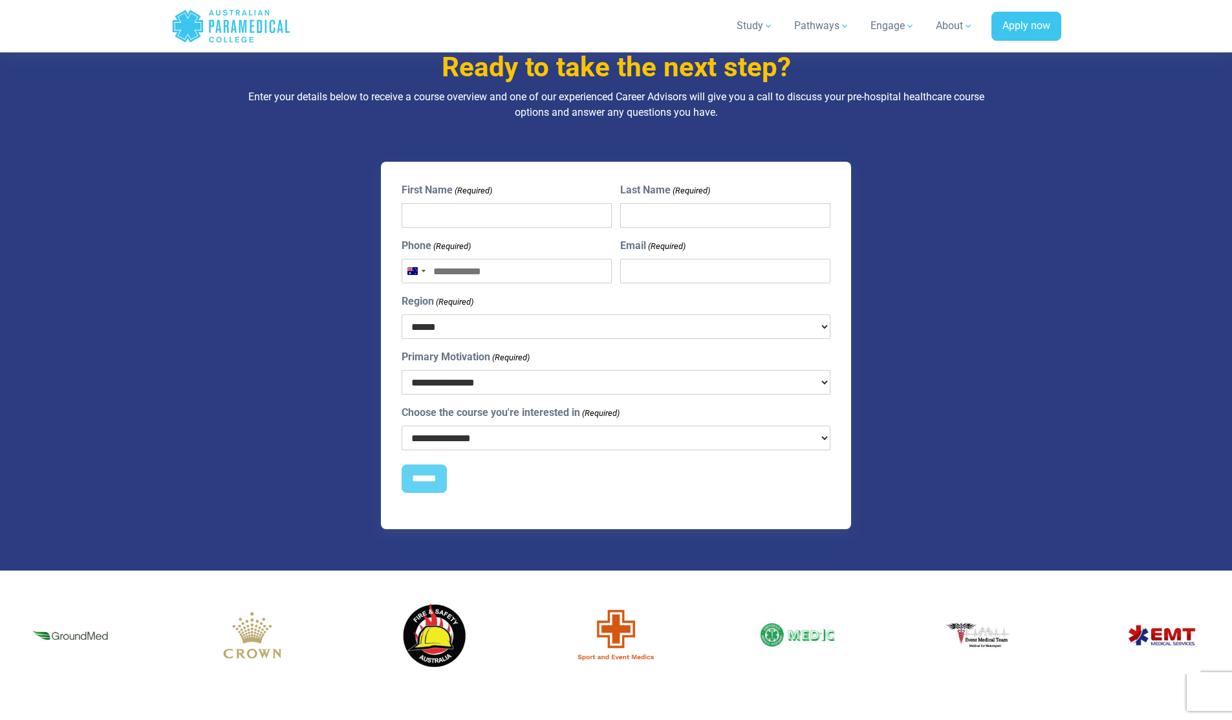
scroll to position [1398, 0]
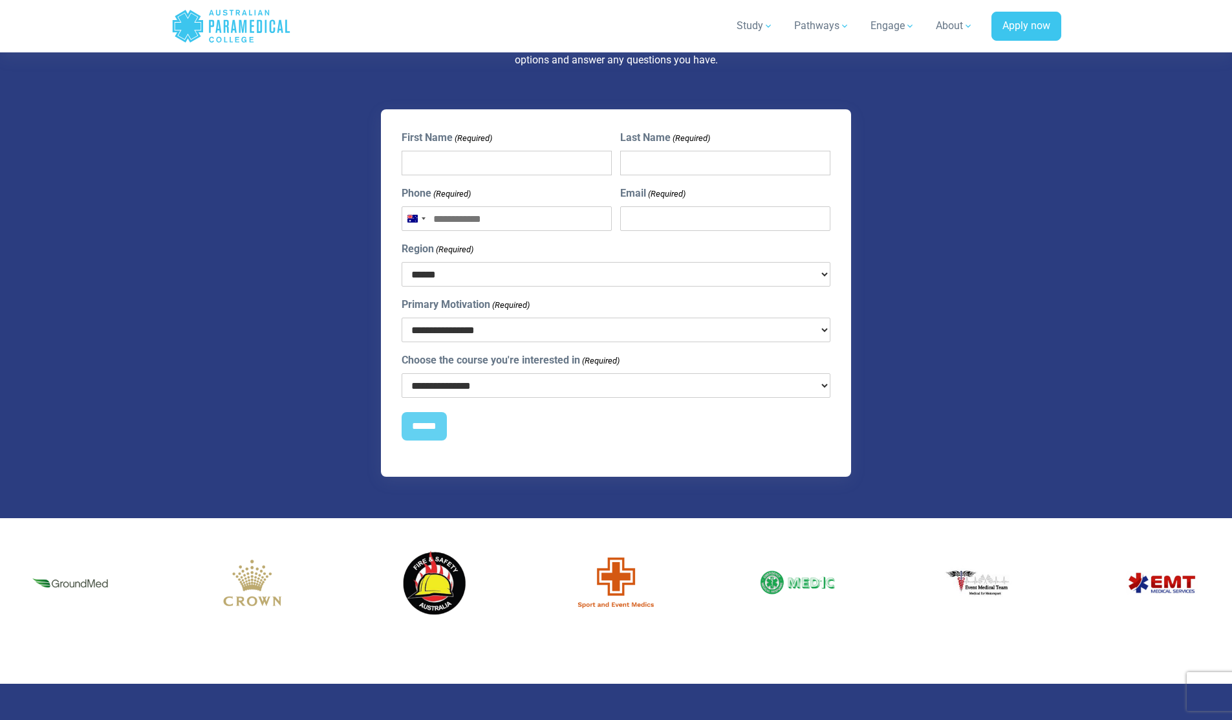
click at [431, 566] on img "5 / 60" at bounding box center [434, 583] width 78 height 78
